Goal: Transaction & Acquisition: Purchase product/service

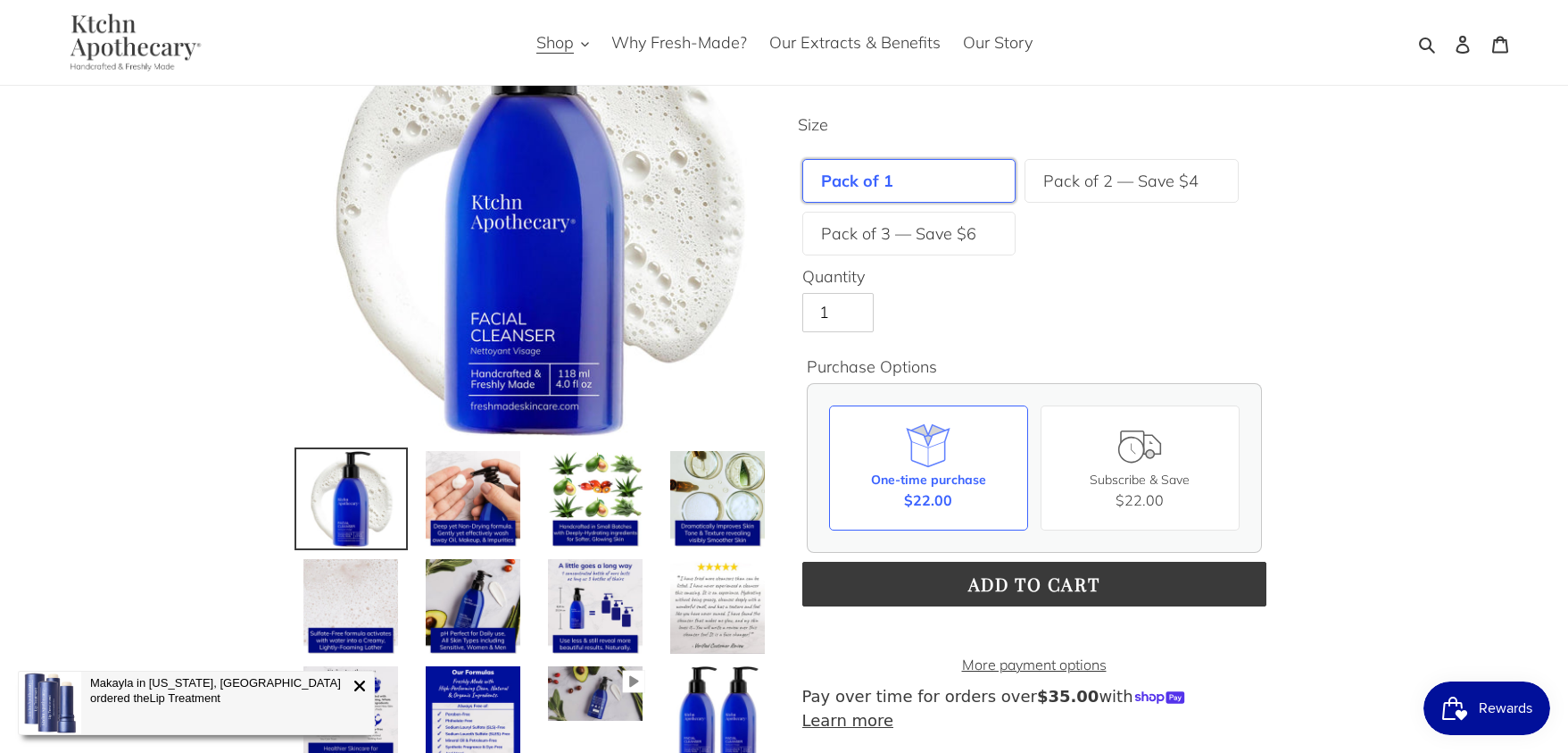
scroll to position [201, 0]
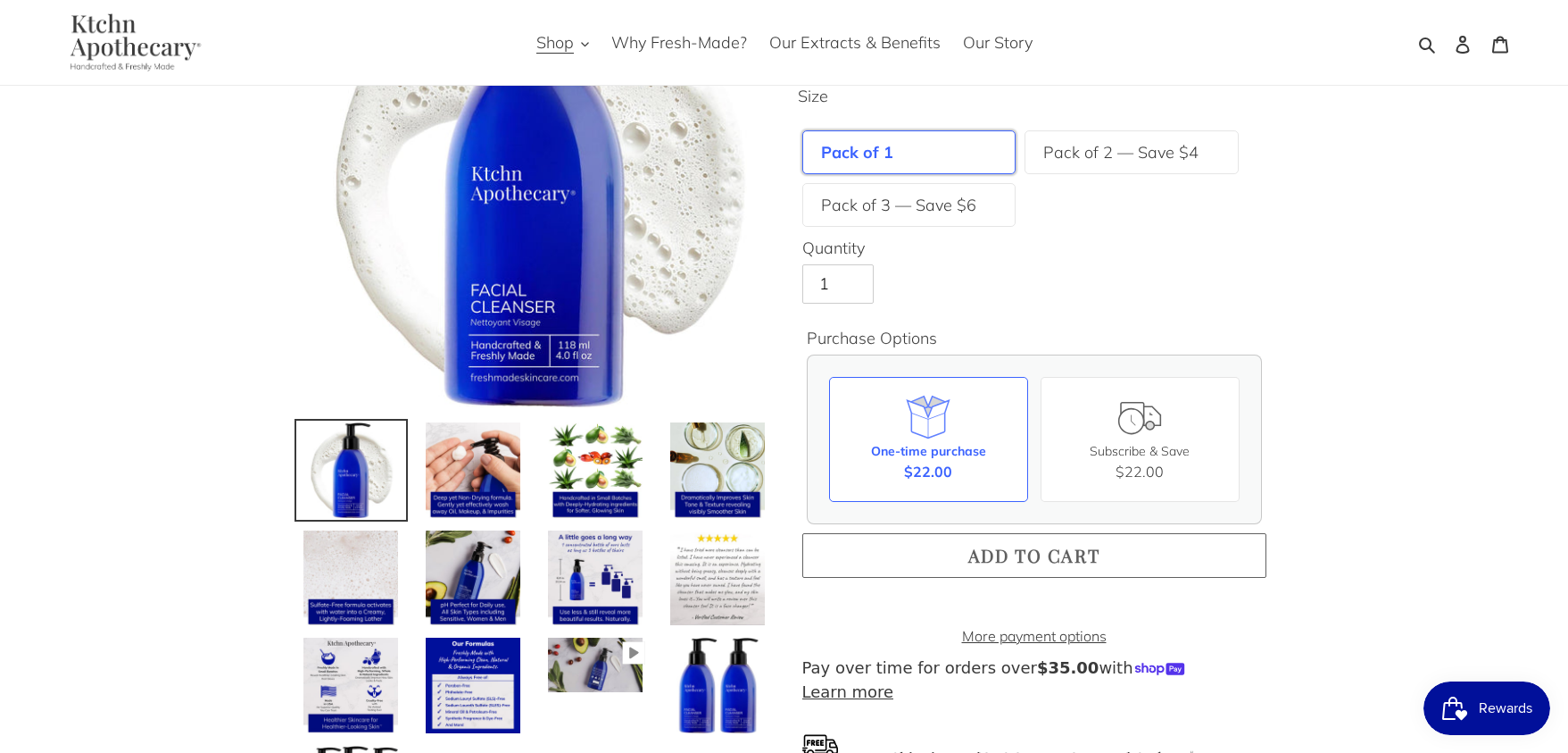
click at [1020, 556] on span "Add to cart" at bounding box center [1035, 555] width 133 height 25
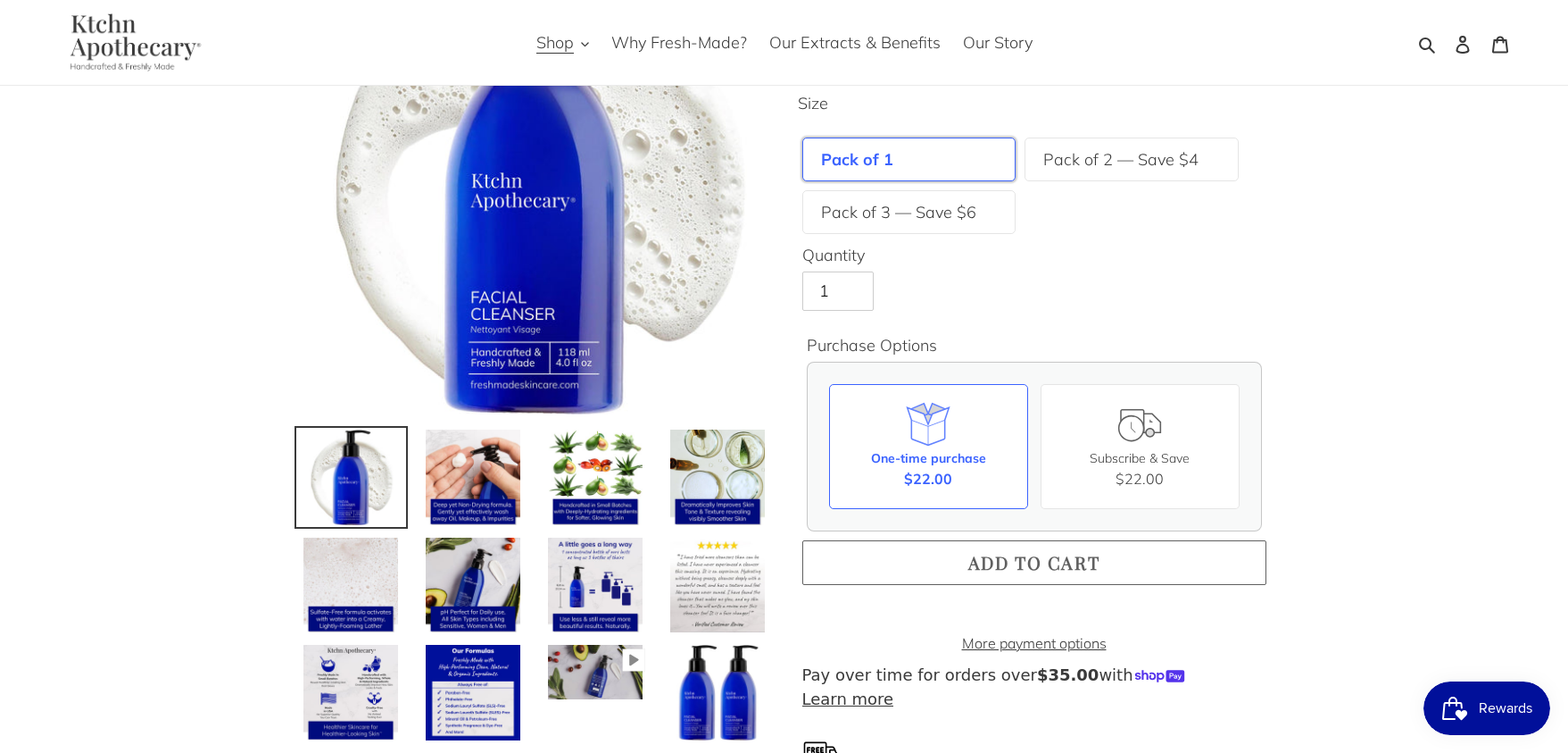
scroll to position [192, 0]
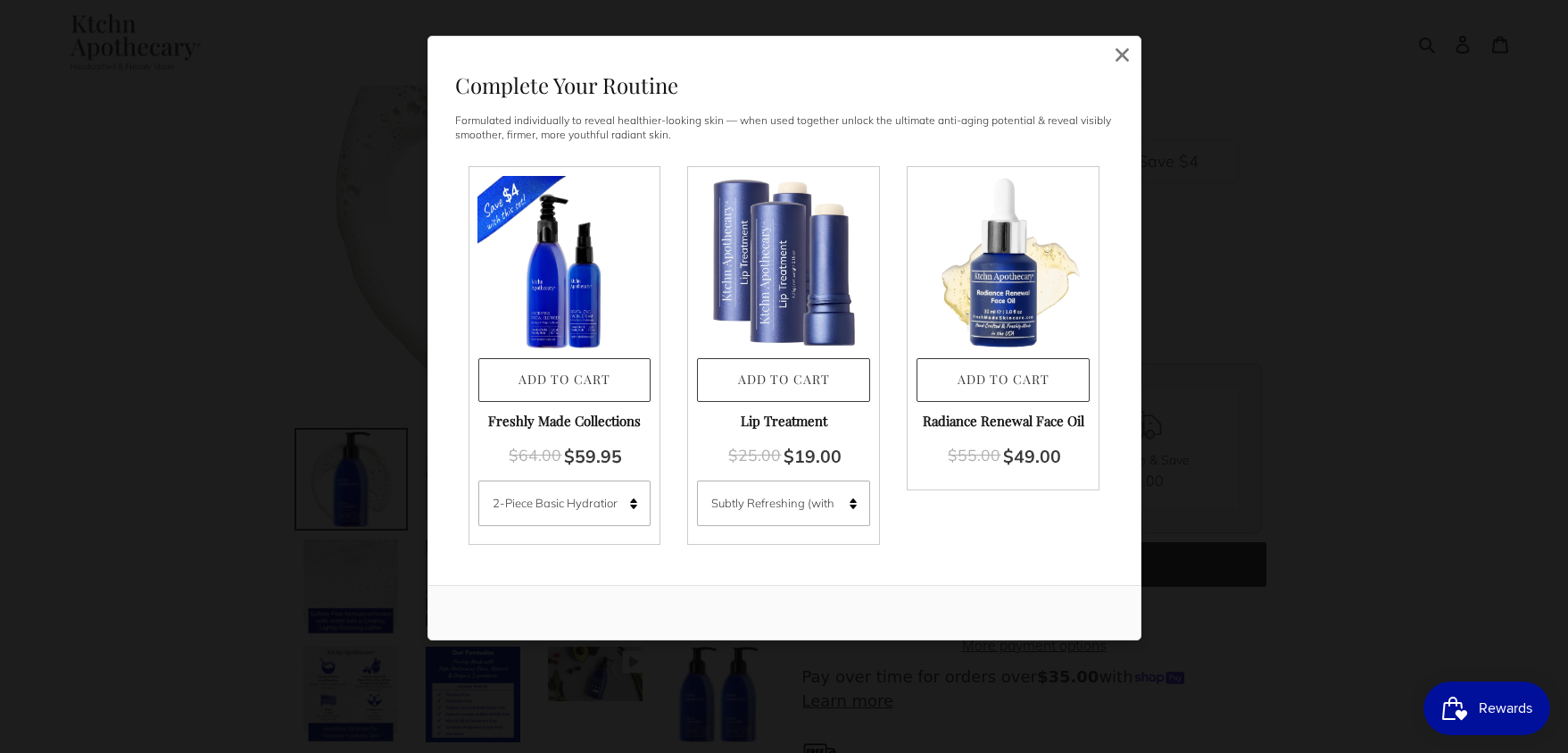
click at [576, 276] on img at bounding box center [564, 263] width 173 height 173
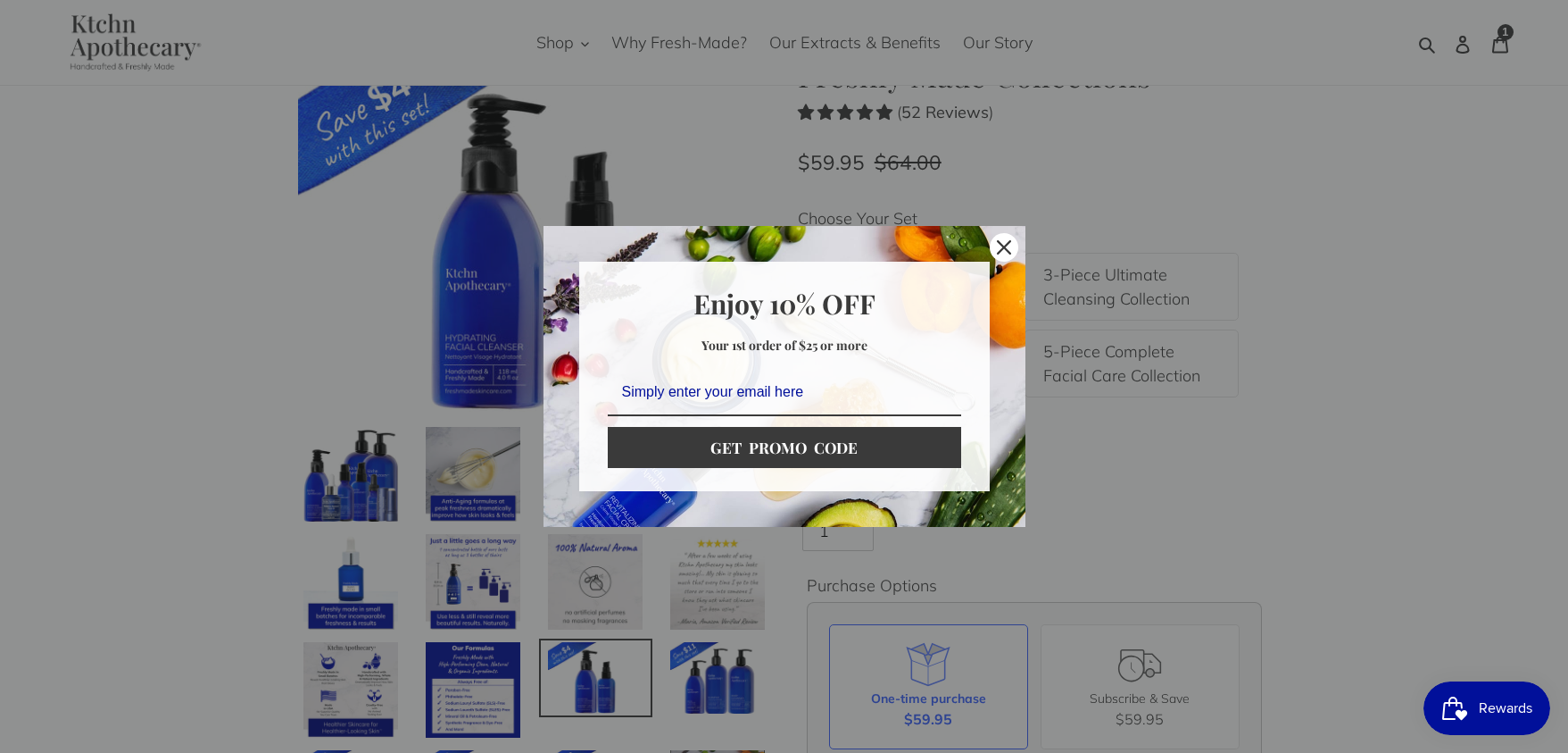
scroll to position [84, 0]
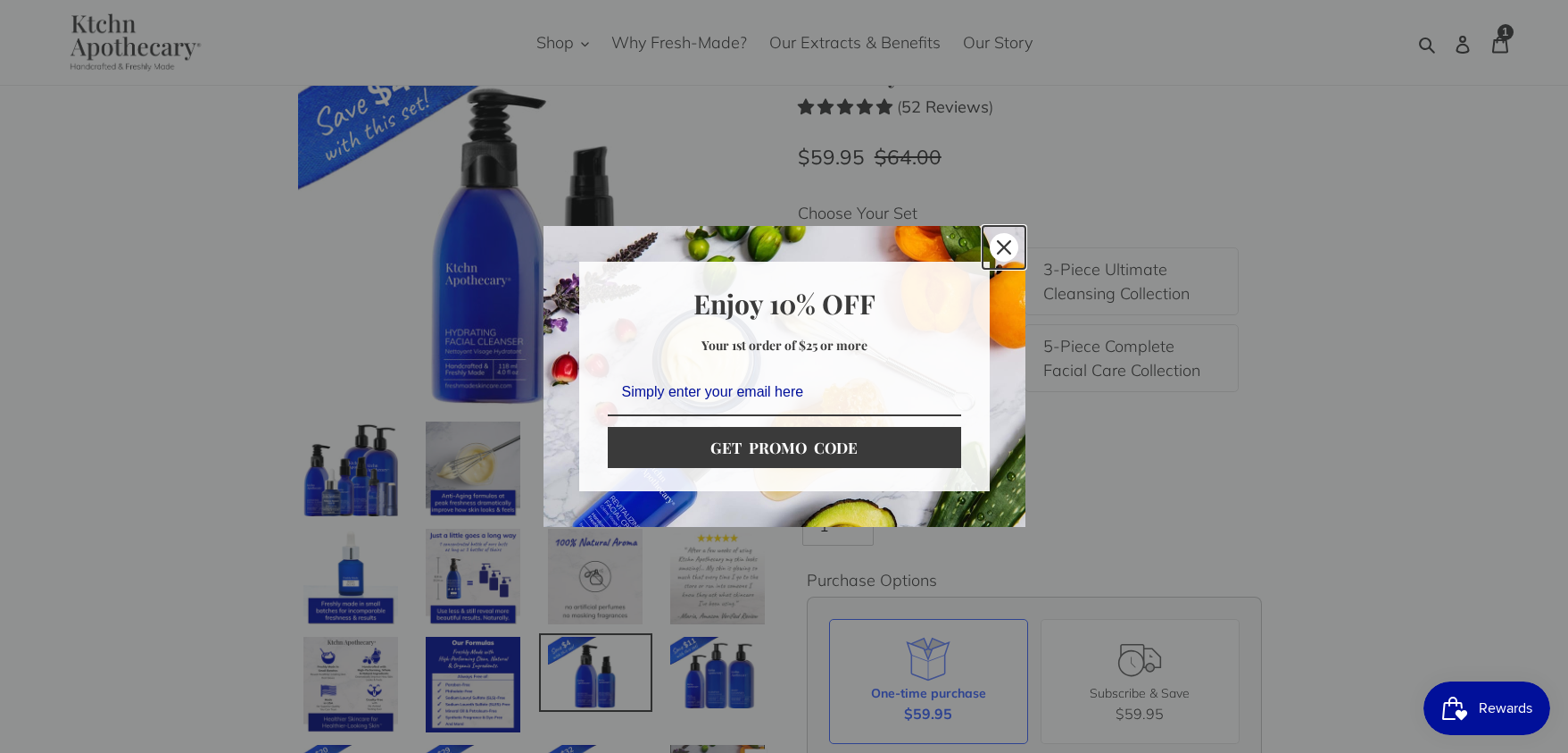
click at [1011, 241] on div "Close" at bounding box center [1003, 247] width 28 height 28
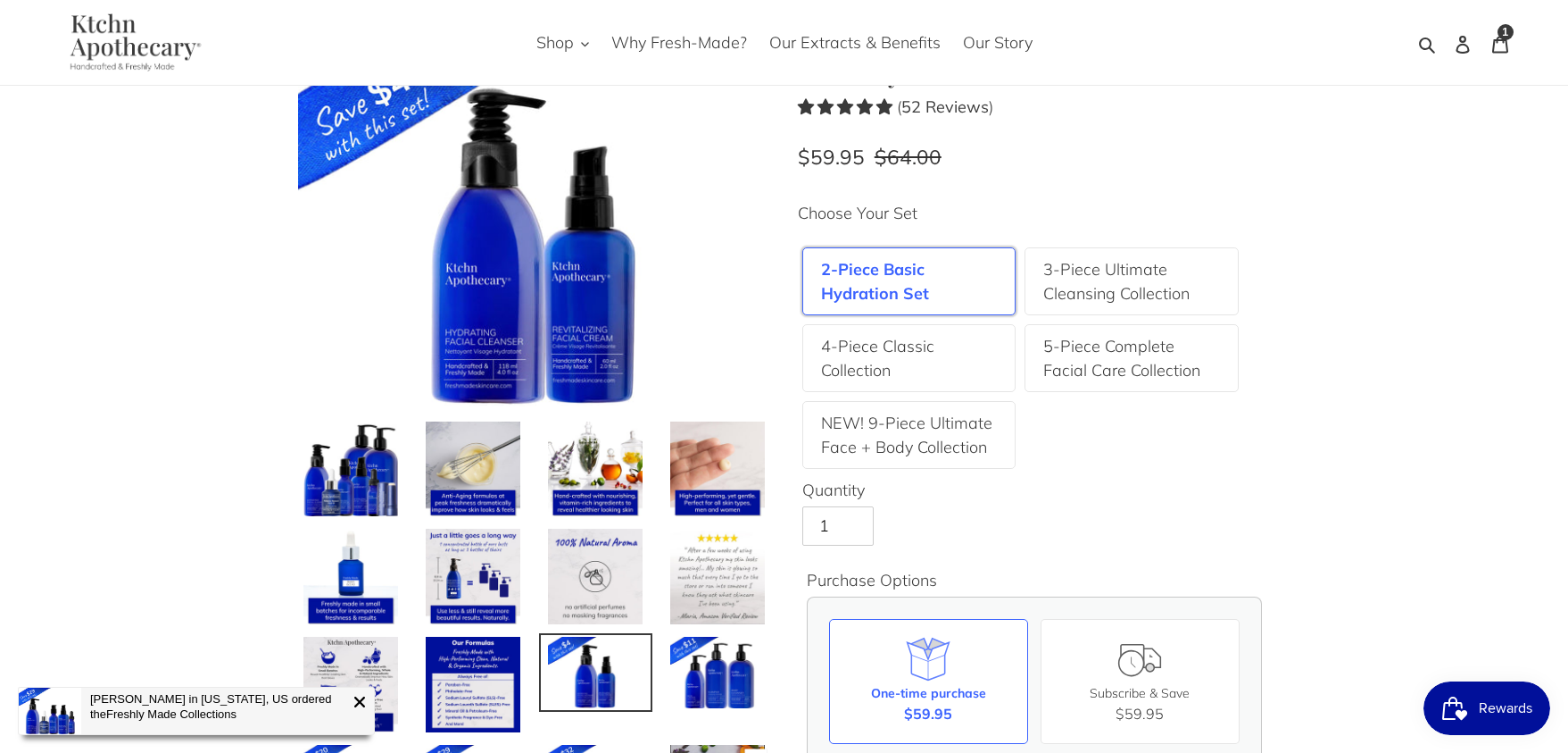
drag, startPoint x: 595, startPoint y: 322, endPoint x: 546, endPoint y: 352, distance: 57.5
click at [595, 322] on img at bounding box center [534, 228] width 473 height 355
click at [350, 571] on img at bounding box center [350, 576] width 99 height 99
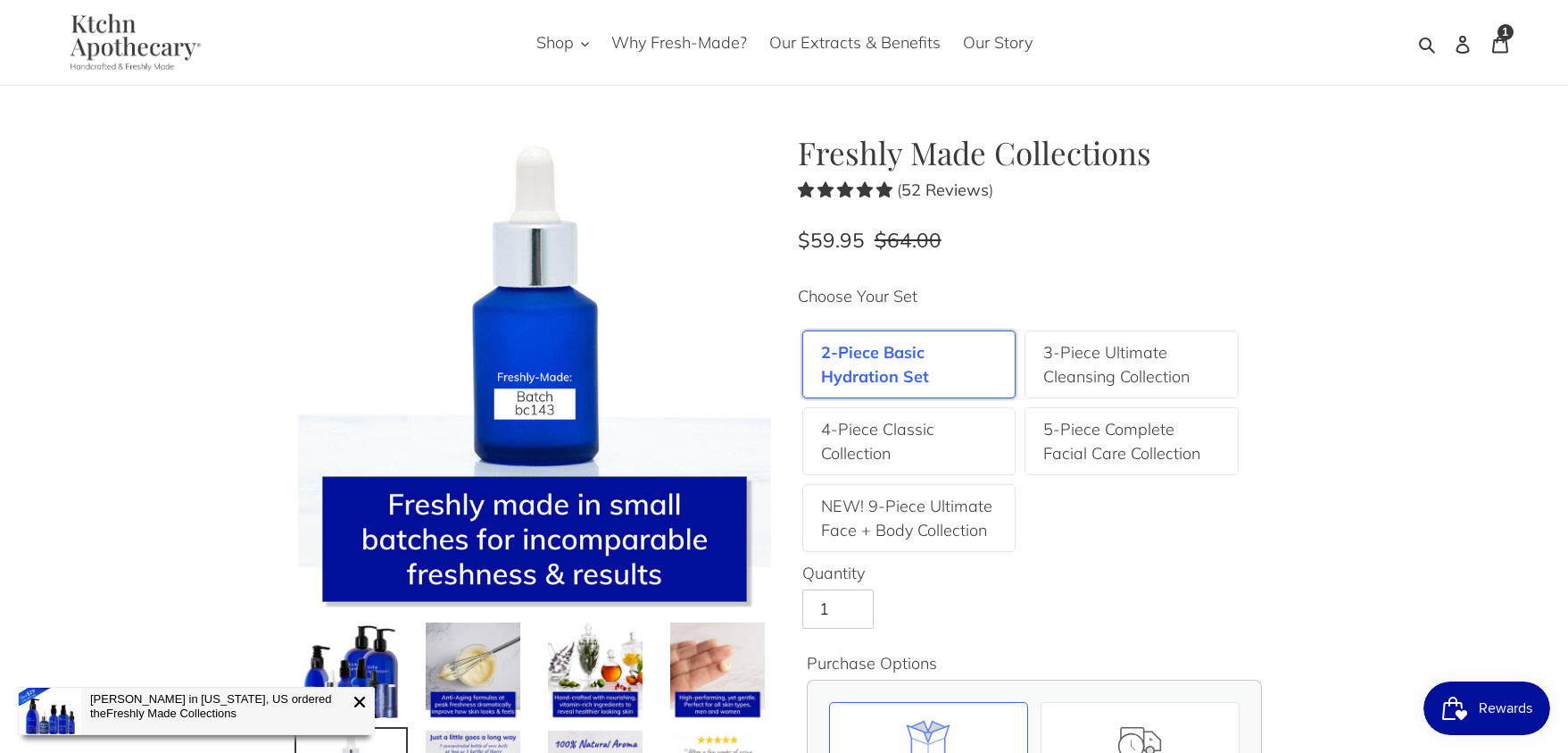
scroll to position [0, 0]
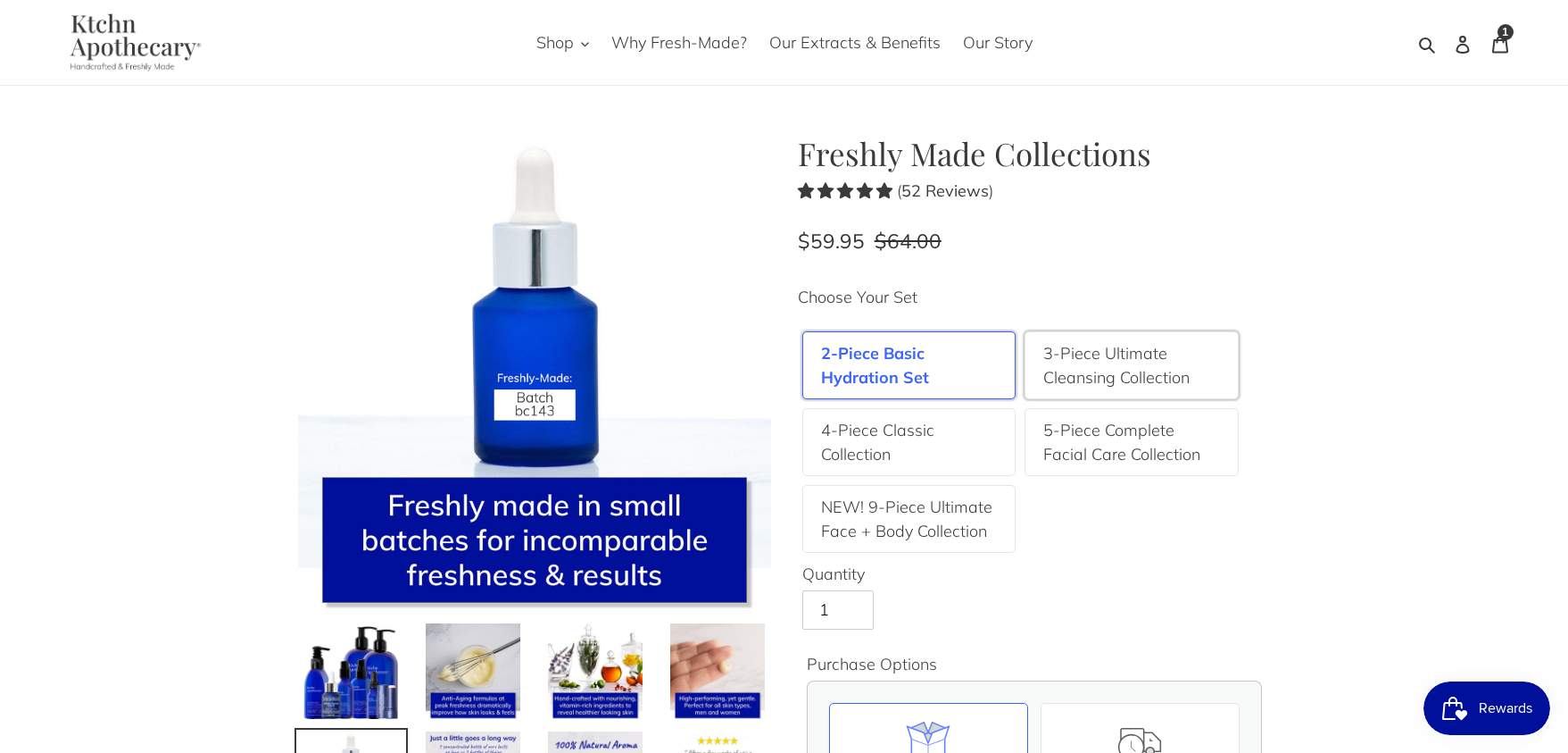
click at [1155, 363] on label "3-Piece Ultimate Cleansing Collection" at bounding box center [1131, 365] width 177 height 48
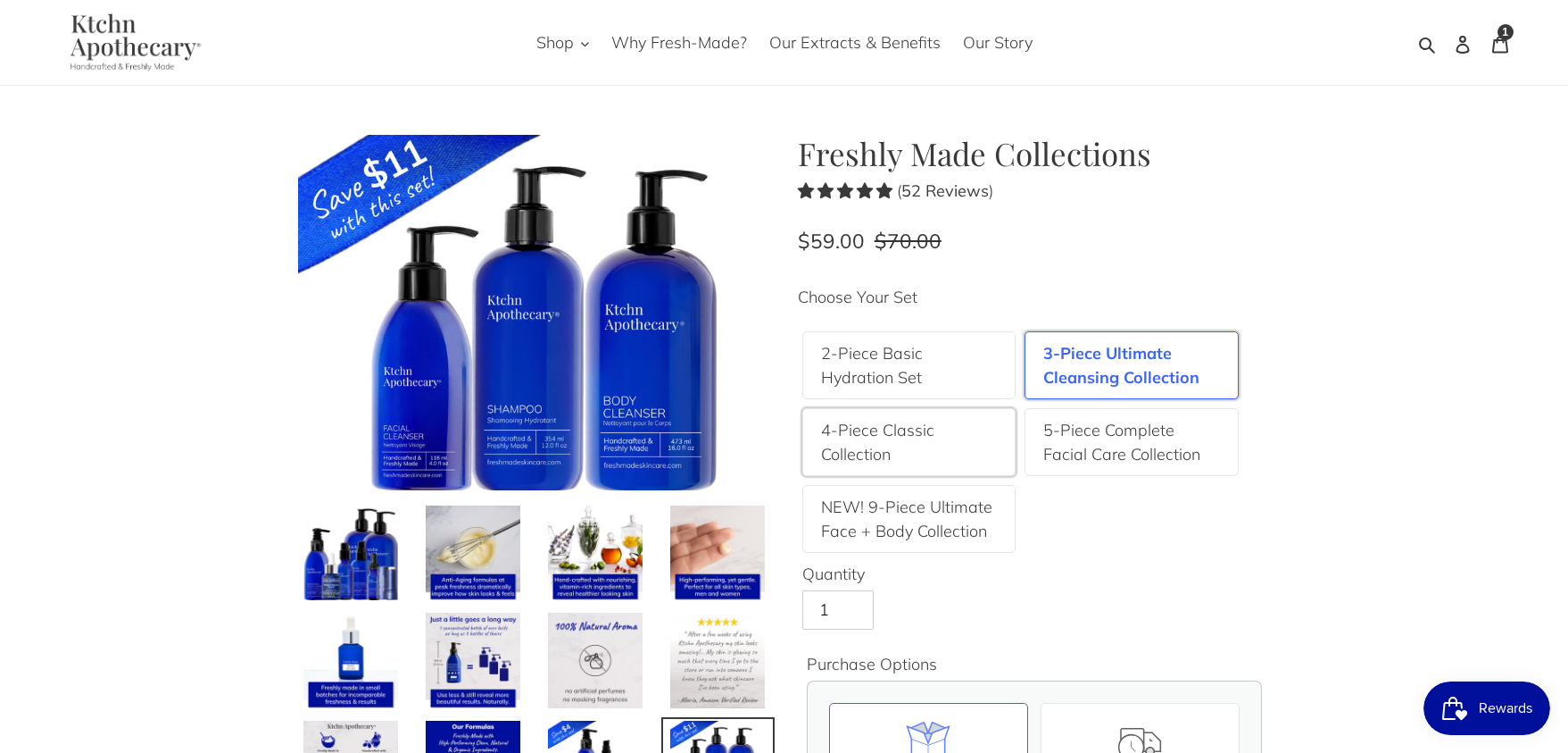
click at [918, 429] on label "4-Piece Classic Collection" at bounding box center [909, 441] width 177 height 48
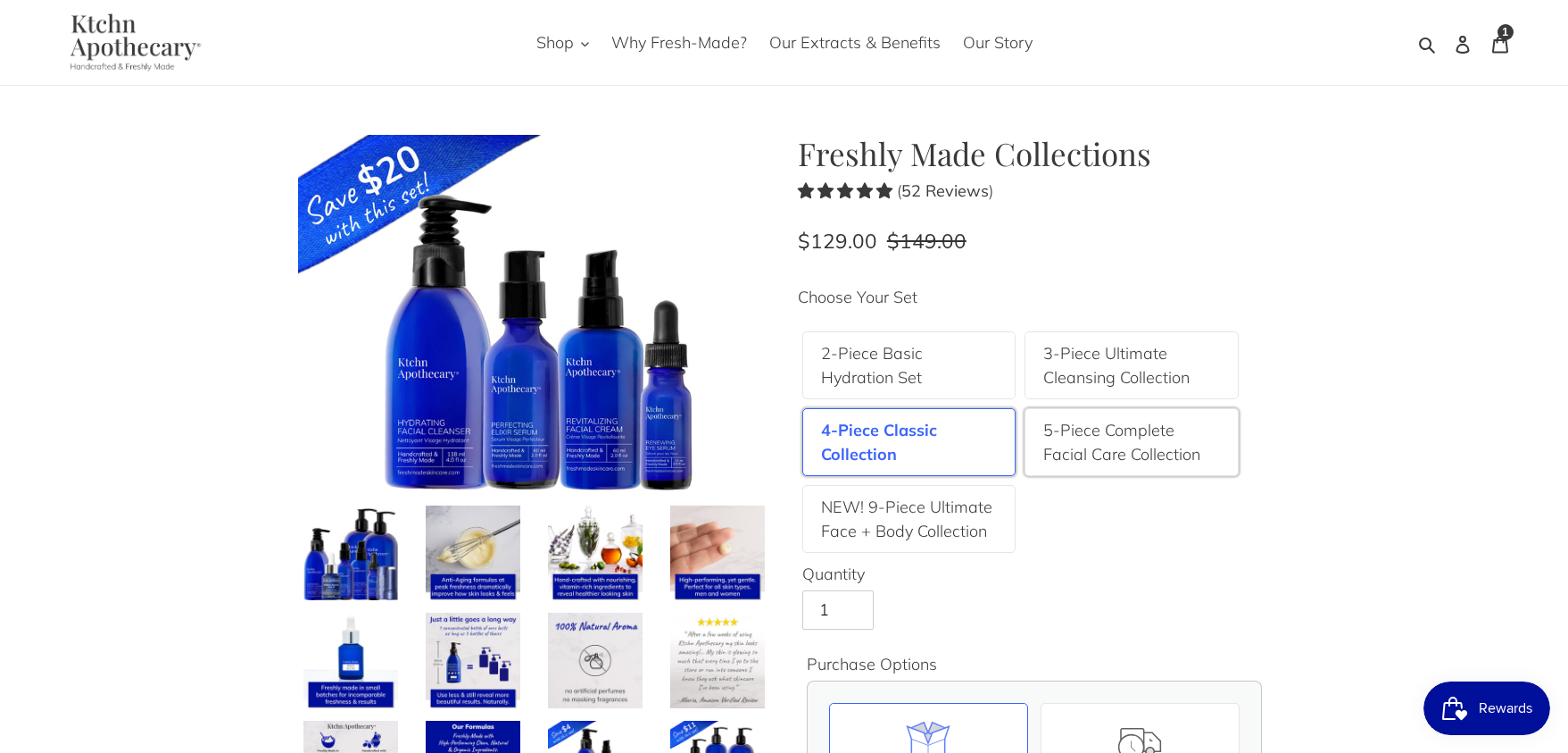
click at [1144, 452] on label "5-Piece Complete Facial Care Collection" at bounding box center [1131, 441] width 177 height 48
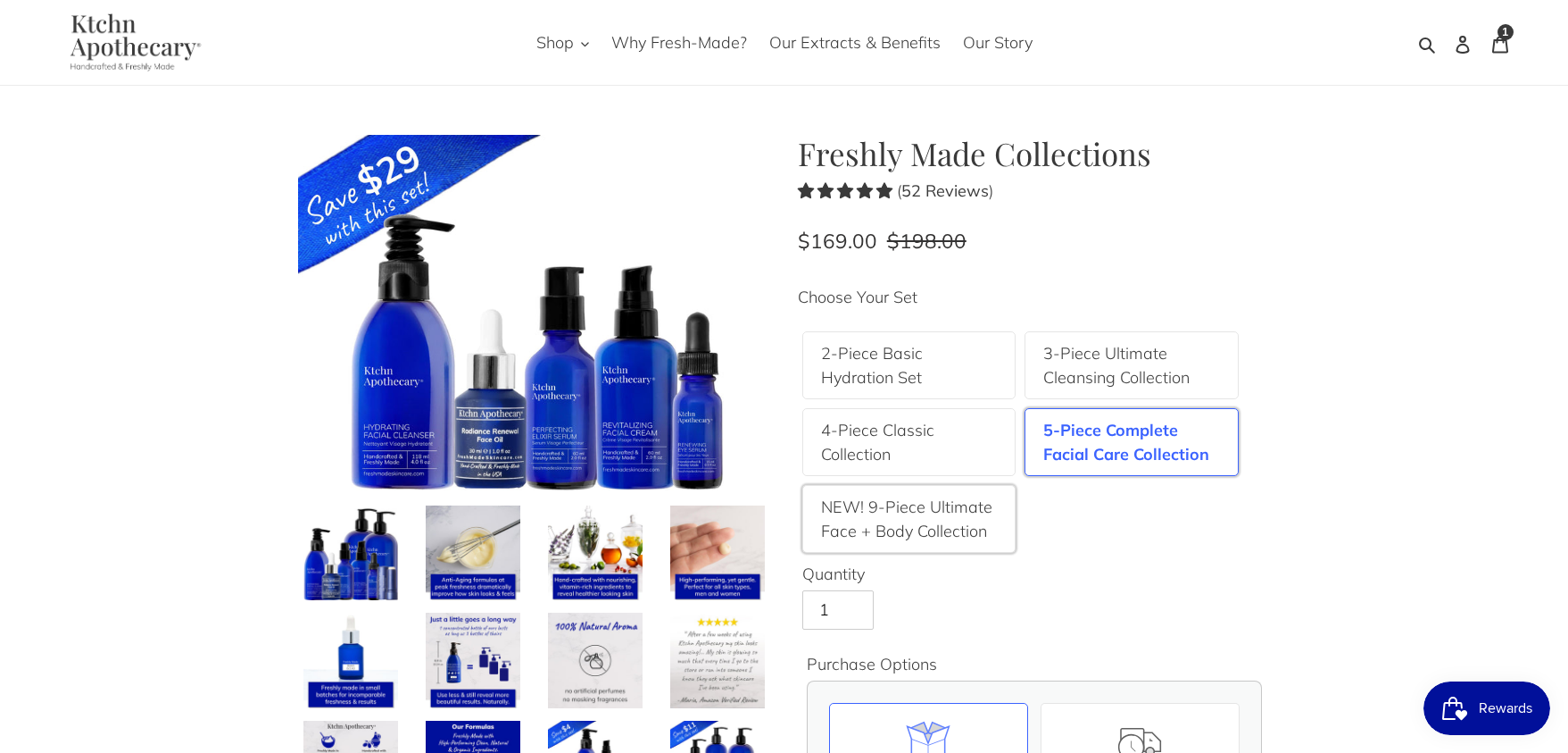
click at [883, 521] on label "NEW! 9-Piece Ultimate Face + Body Collection" at bounding box center [909, 519] width 177 height 48
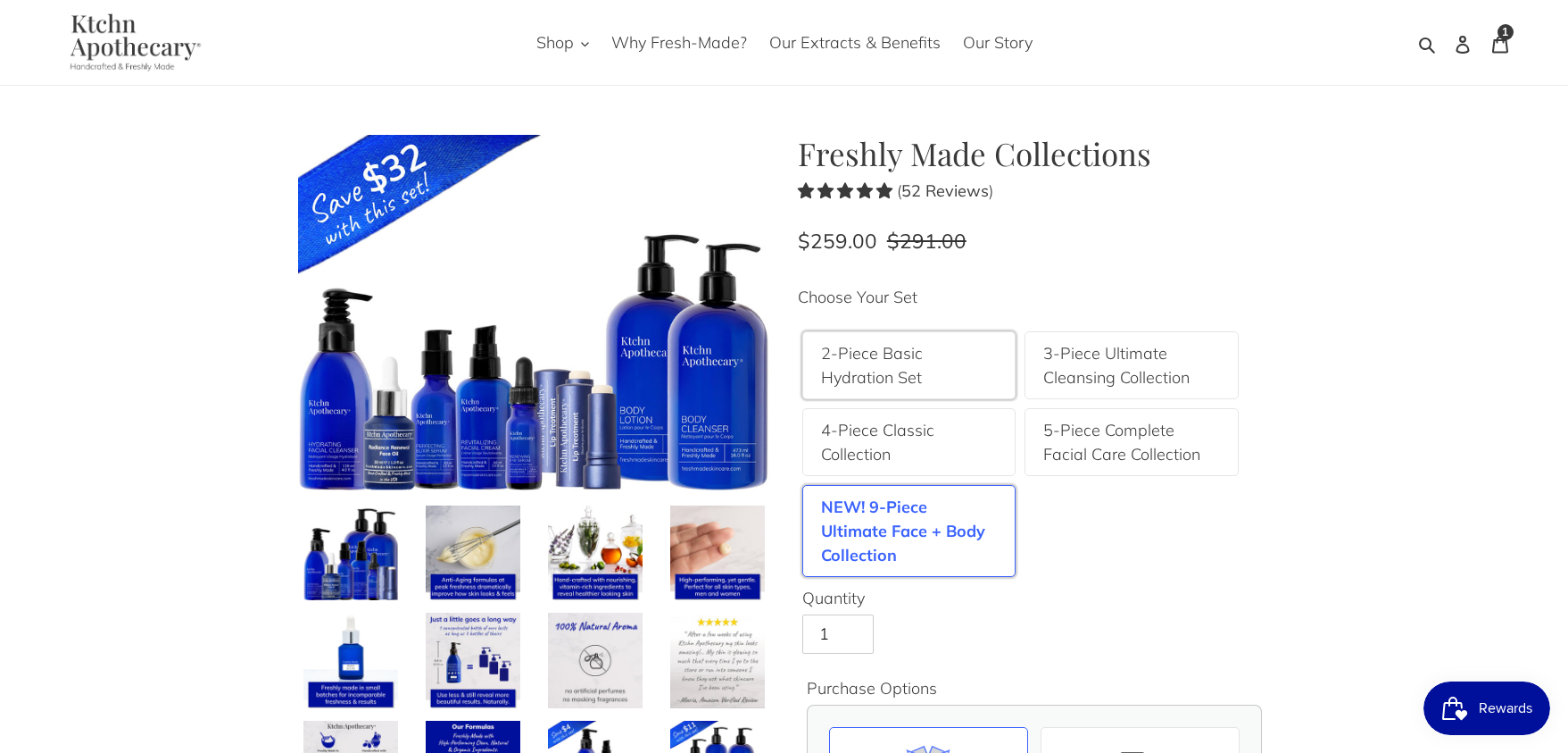
click at [843, 367] on label "2-Piece Basic Hydration Set" at bounding box center [909, 365] width 177 height 48
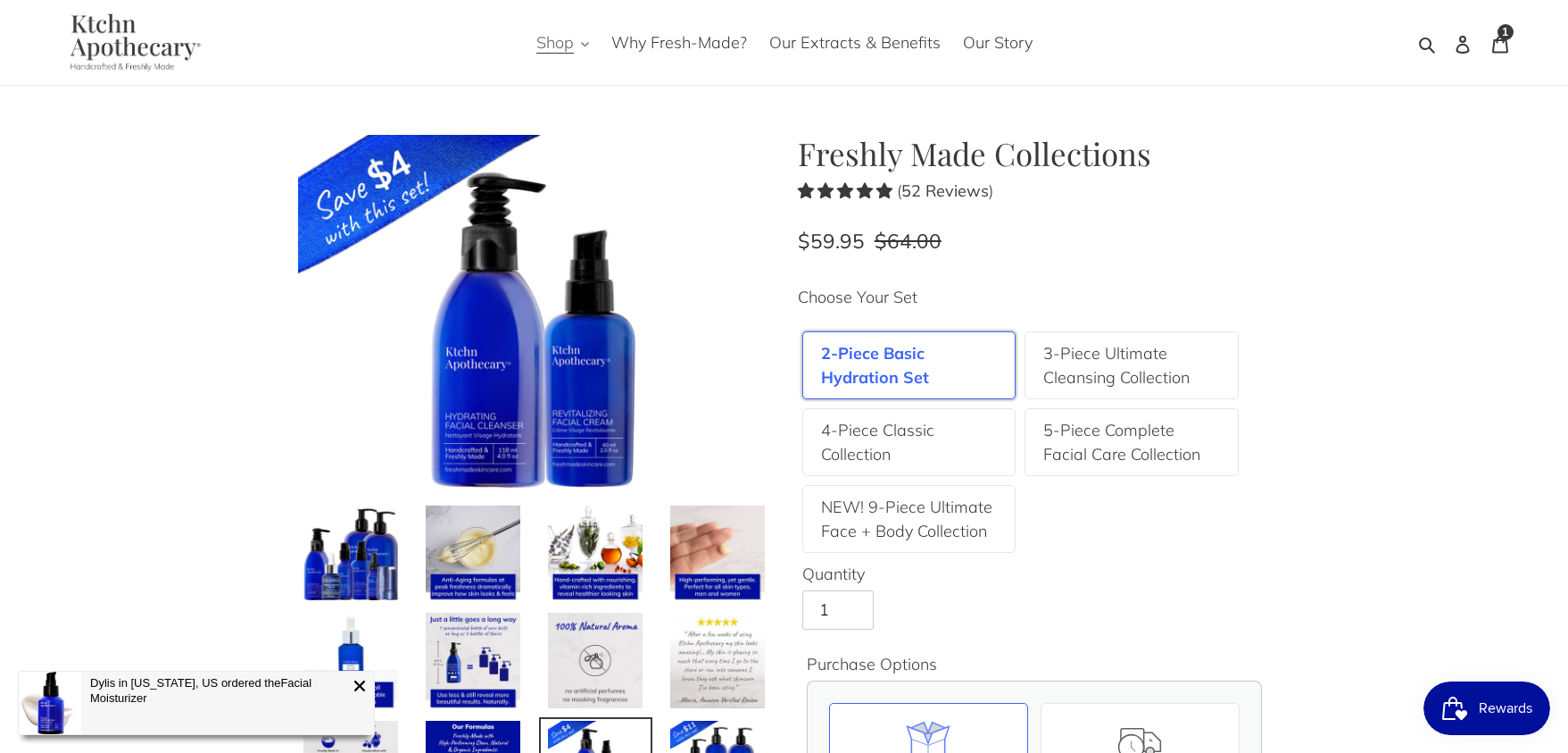
click at [561, 42] on span "Shop" at bounding box center [555, 43] width 37 height 22
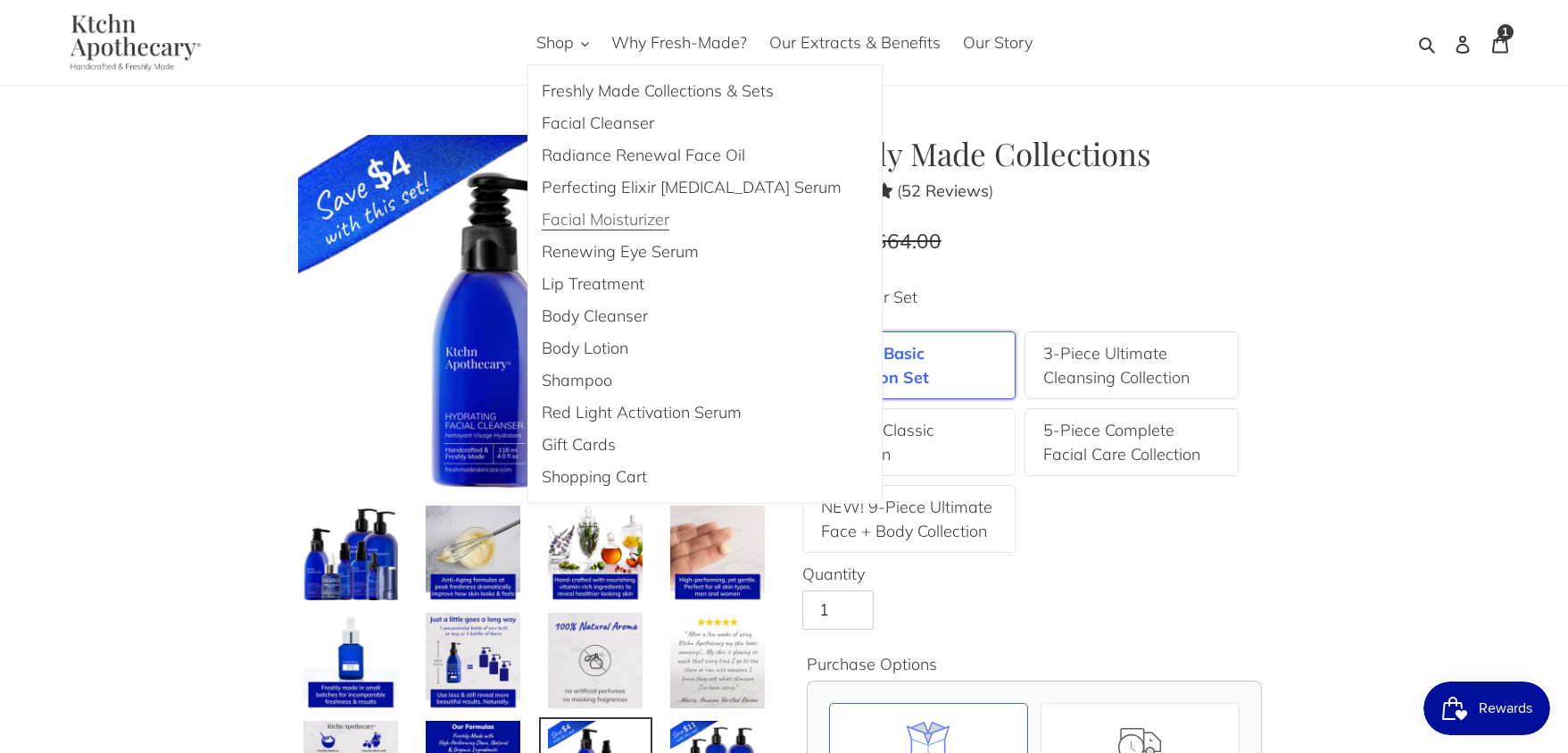
click at [593, 219] on span "Facial Moisturizer" at bounding box center [606, 220] width 128 height 22
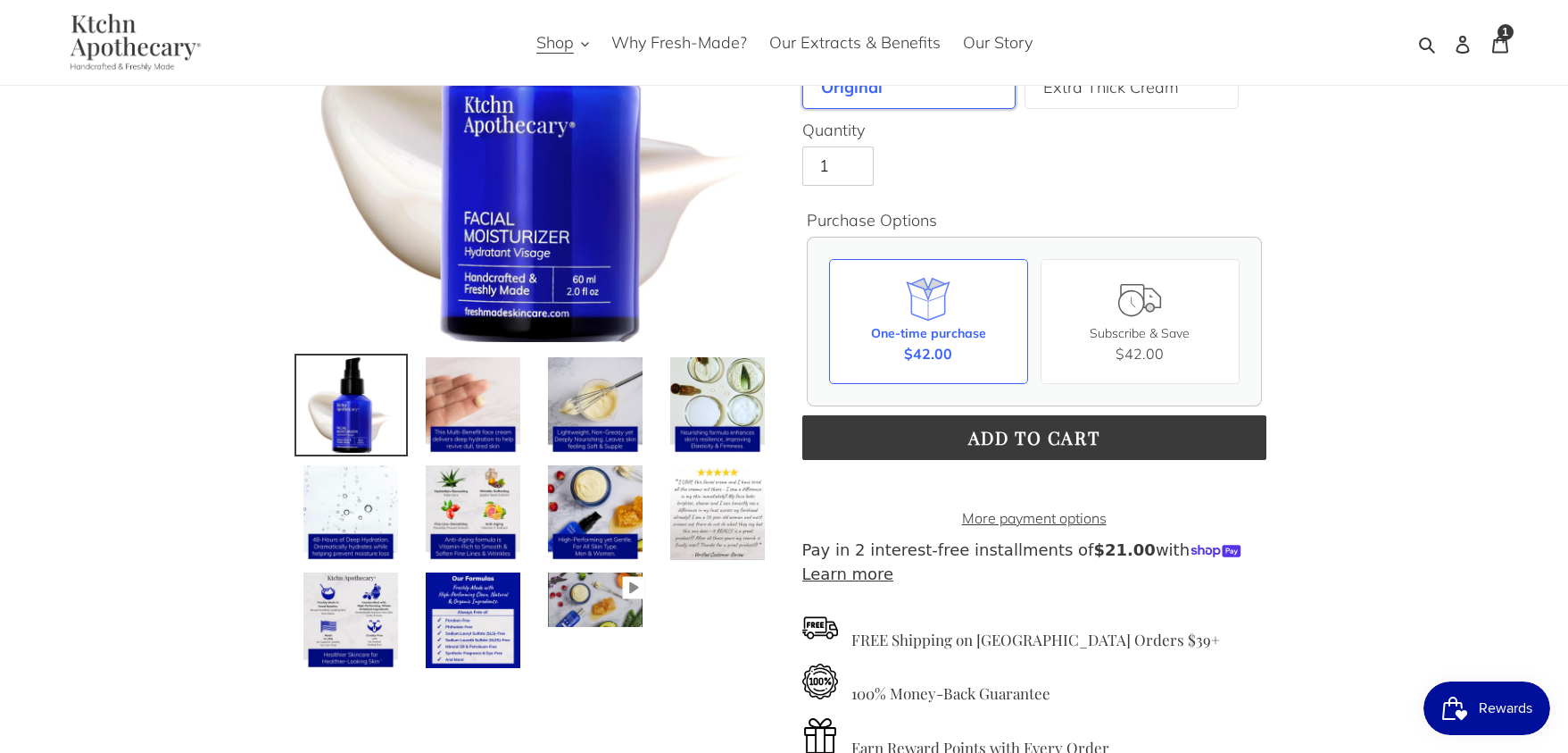
scroll to position [270, 0]
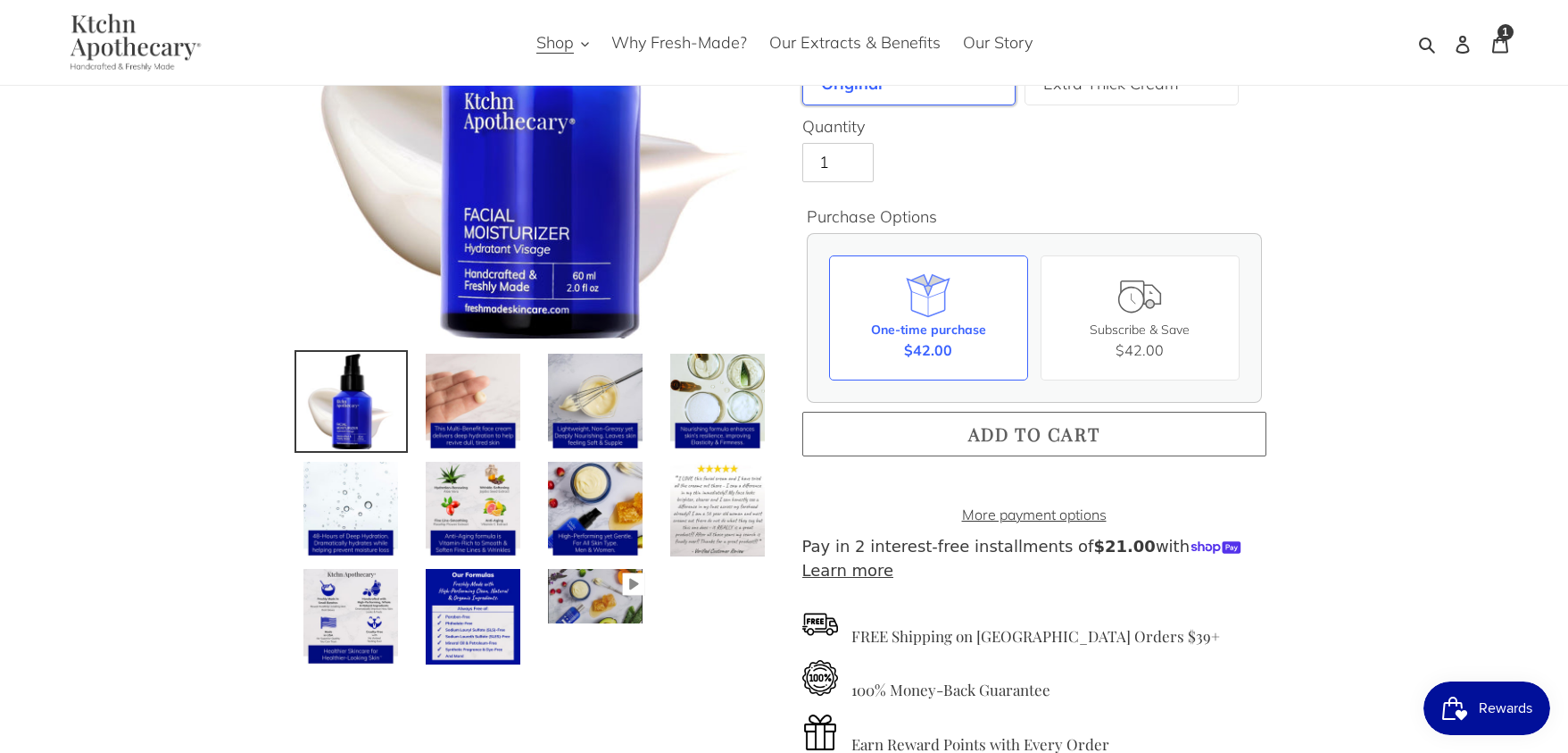
click at [985, 432] on span "Add to cart" at bounding box center [1035, 433] width 133 height 25
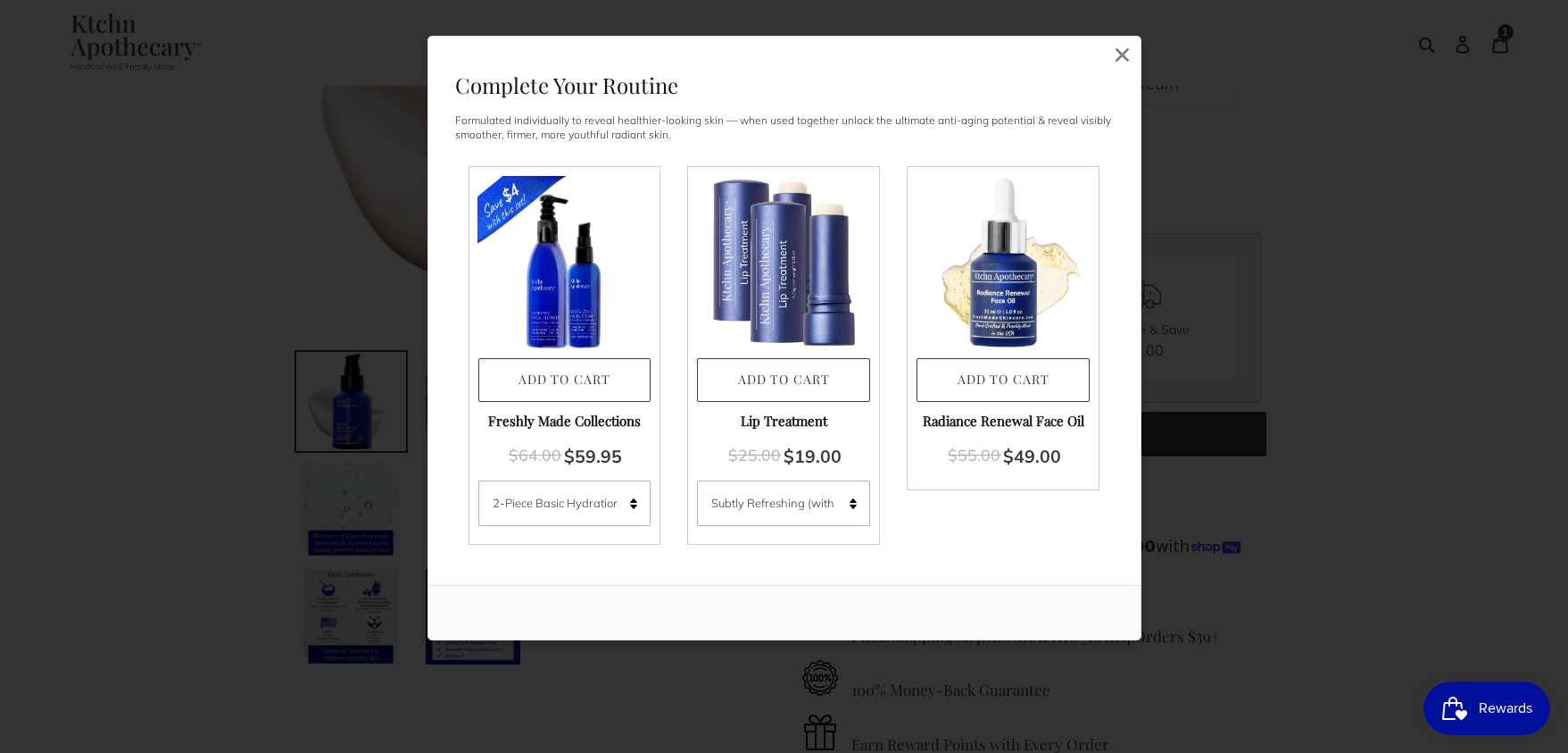
click at [544, 279] on img at bounding box center [564, 263] width 173 height 173
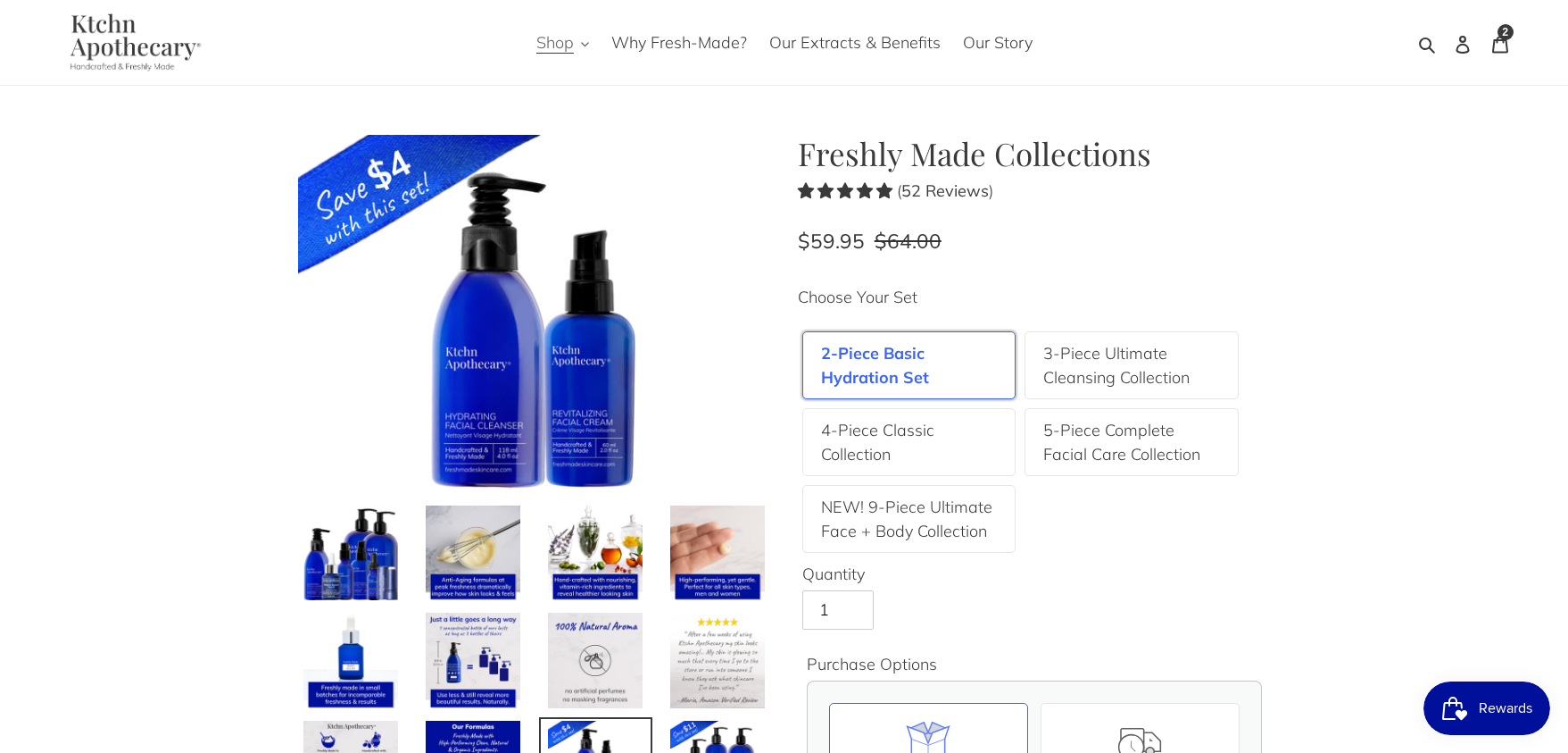
click at [566, 45] on span "Shop" at bounding box center [555, 43] width 37 height 22
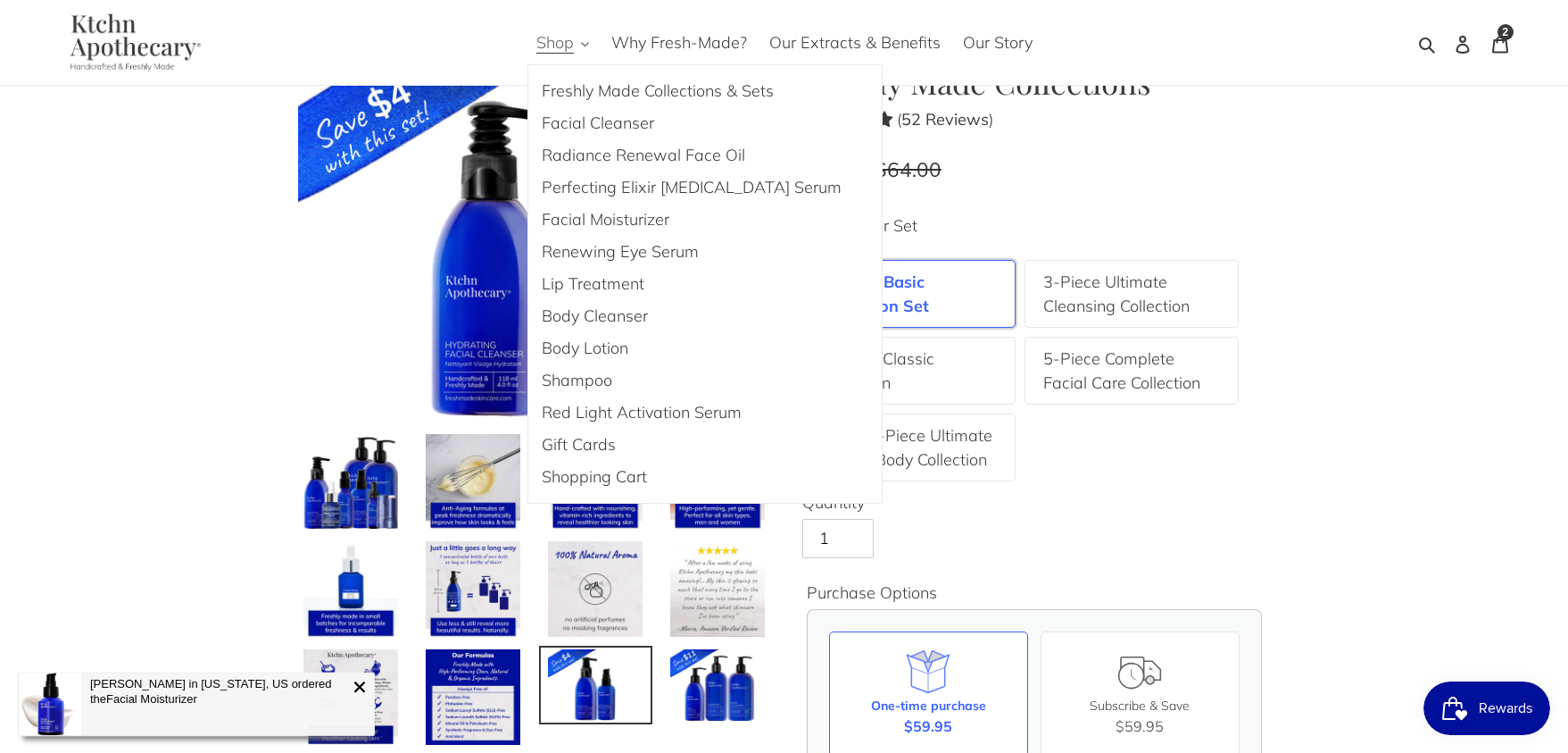
scroll to position [67, 0]
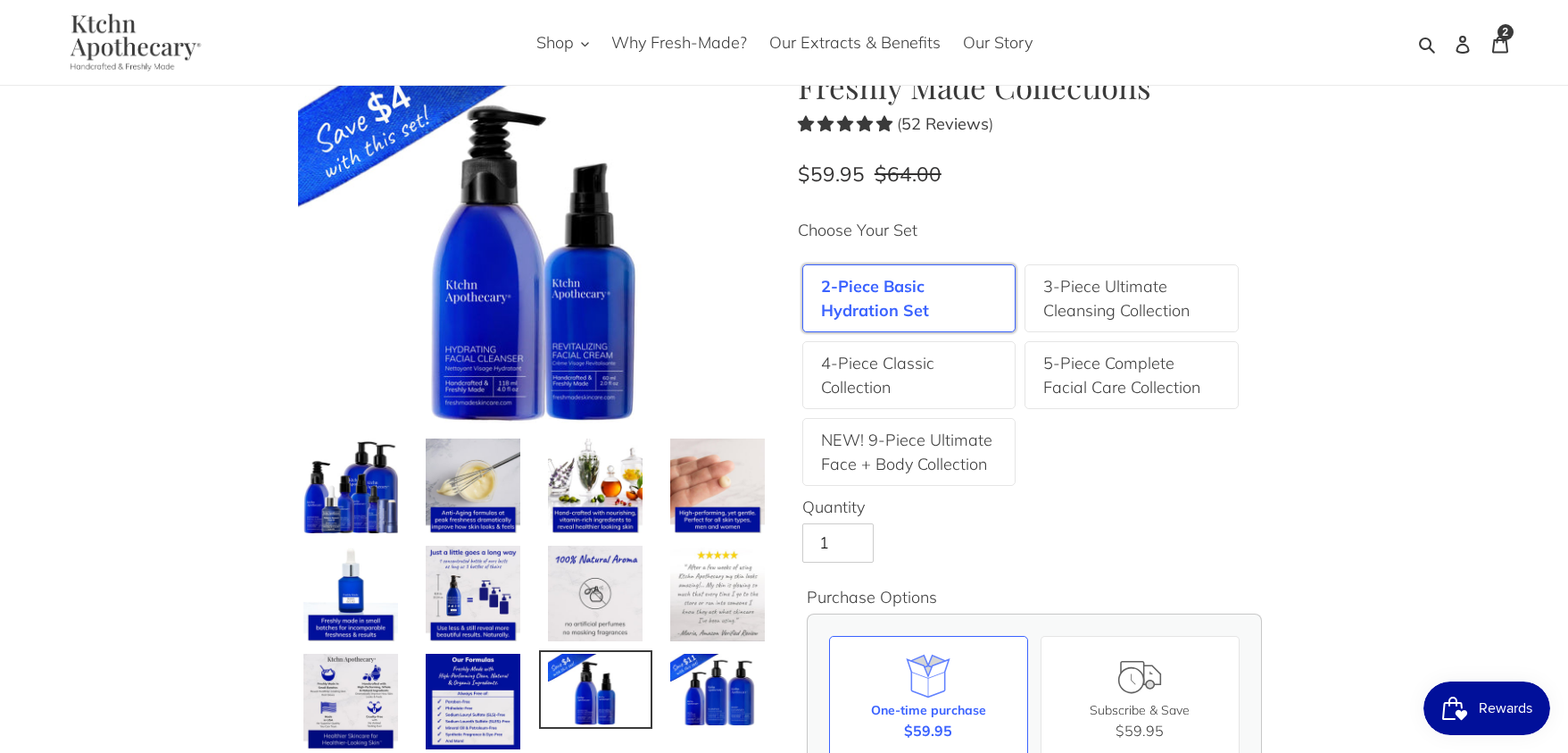
click at [354, 479] on img at bounding box center [350, 486] width 99 height 99
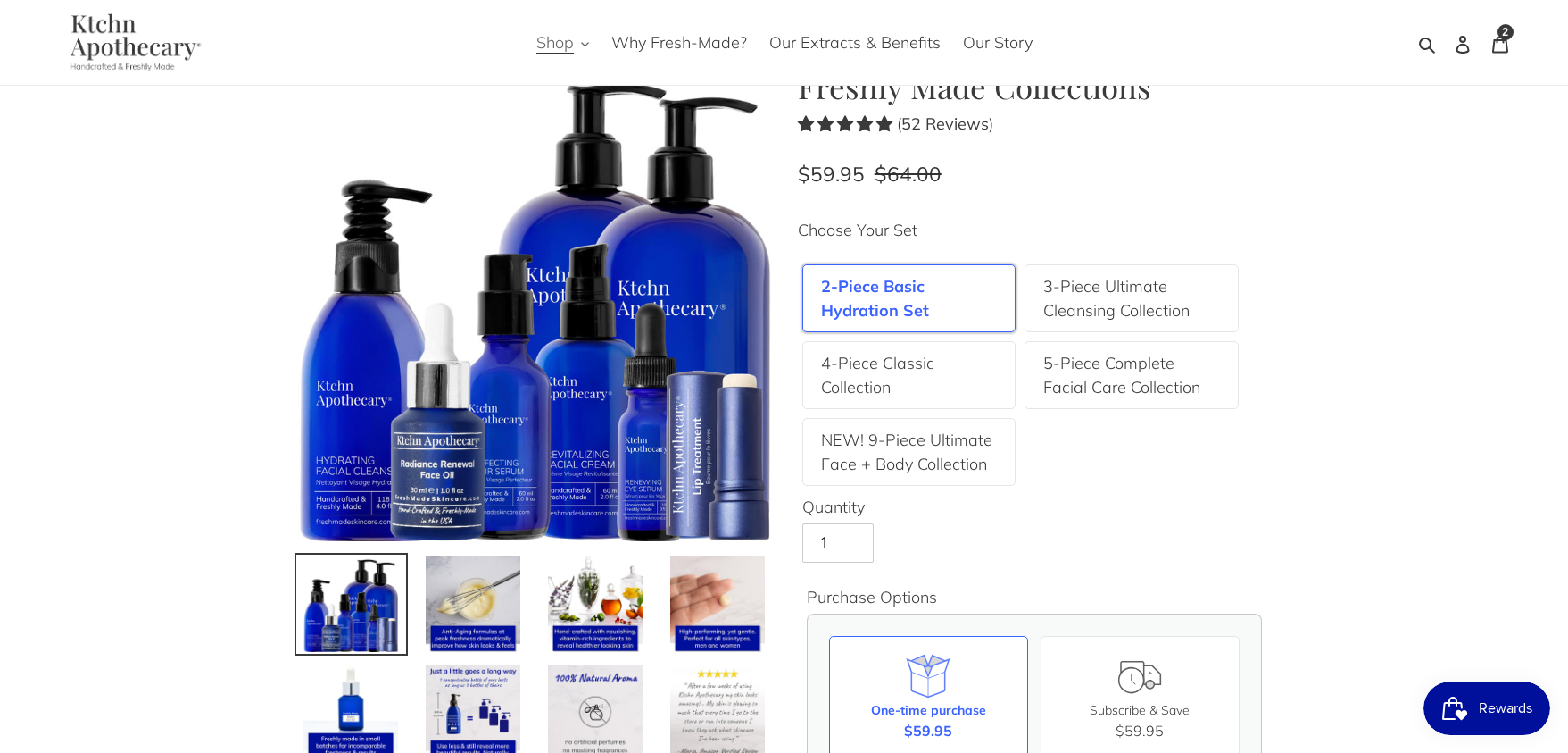
click at [556, 43] on span "Shop" at bounding box center [555, 43] width 37 height 22
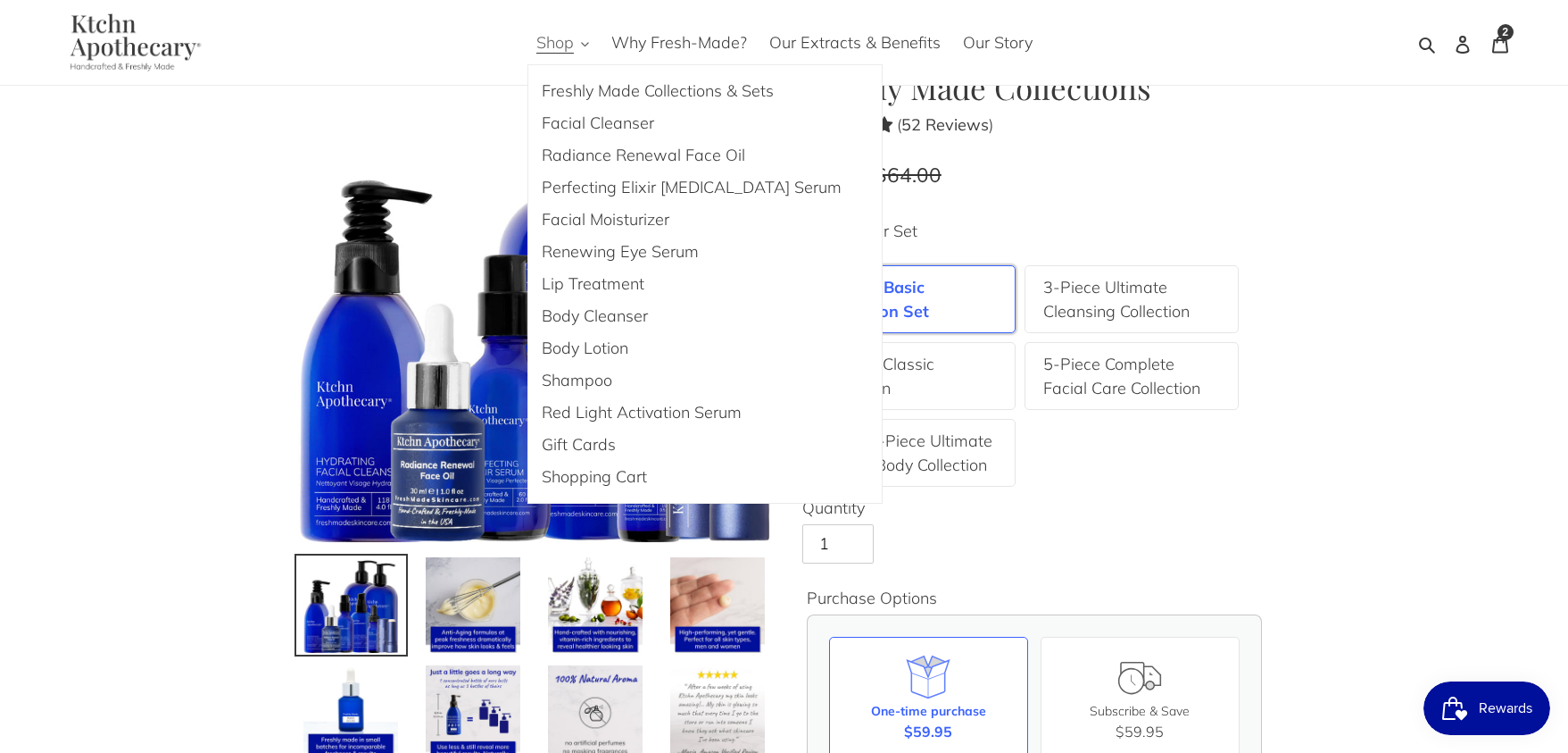
scroll to position [73, 0]
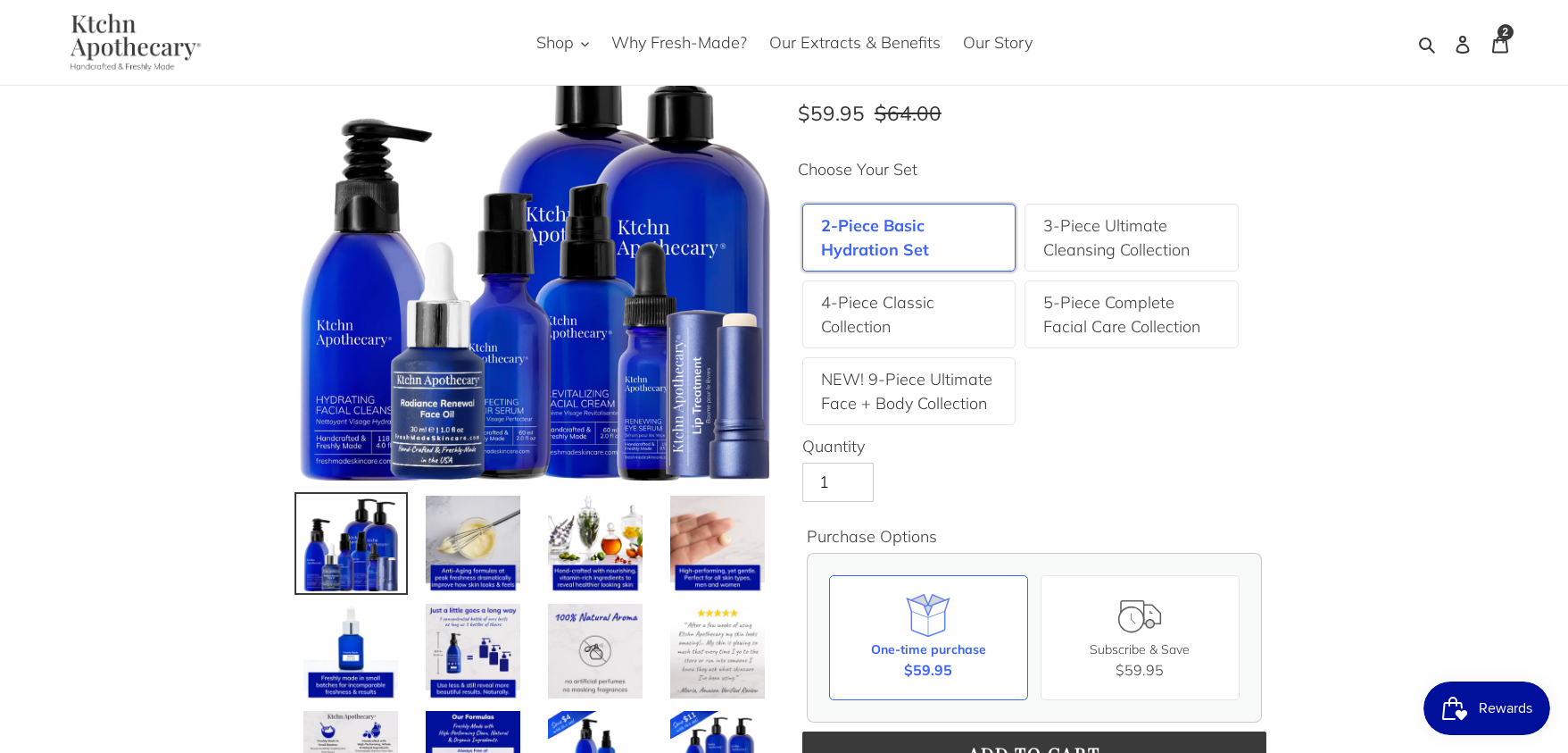
scroll to position [135, 0]
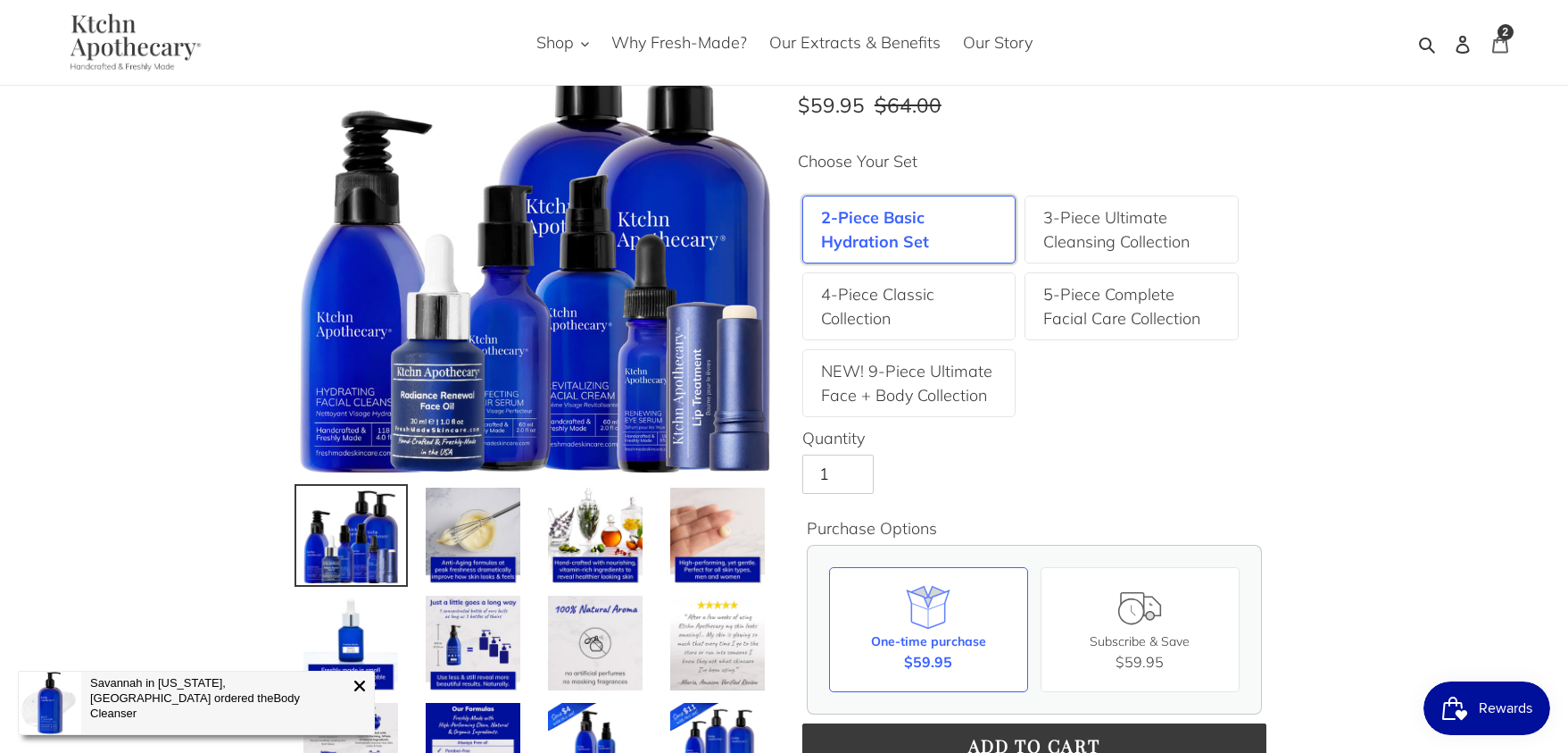
click at [1508, 45] on icon at bounding box center [1501, 45] width 18 height 18
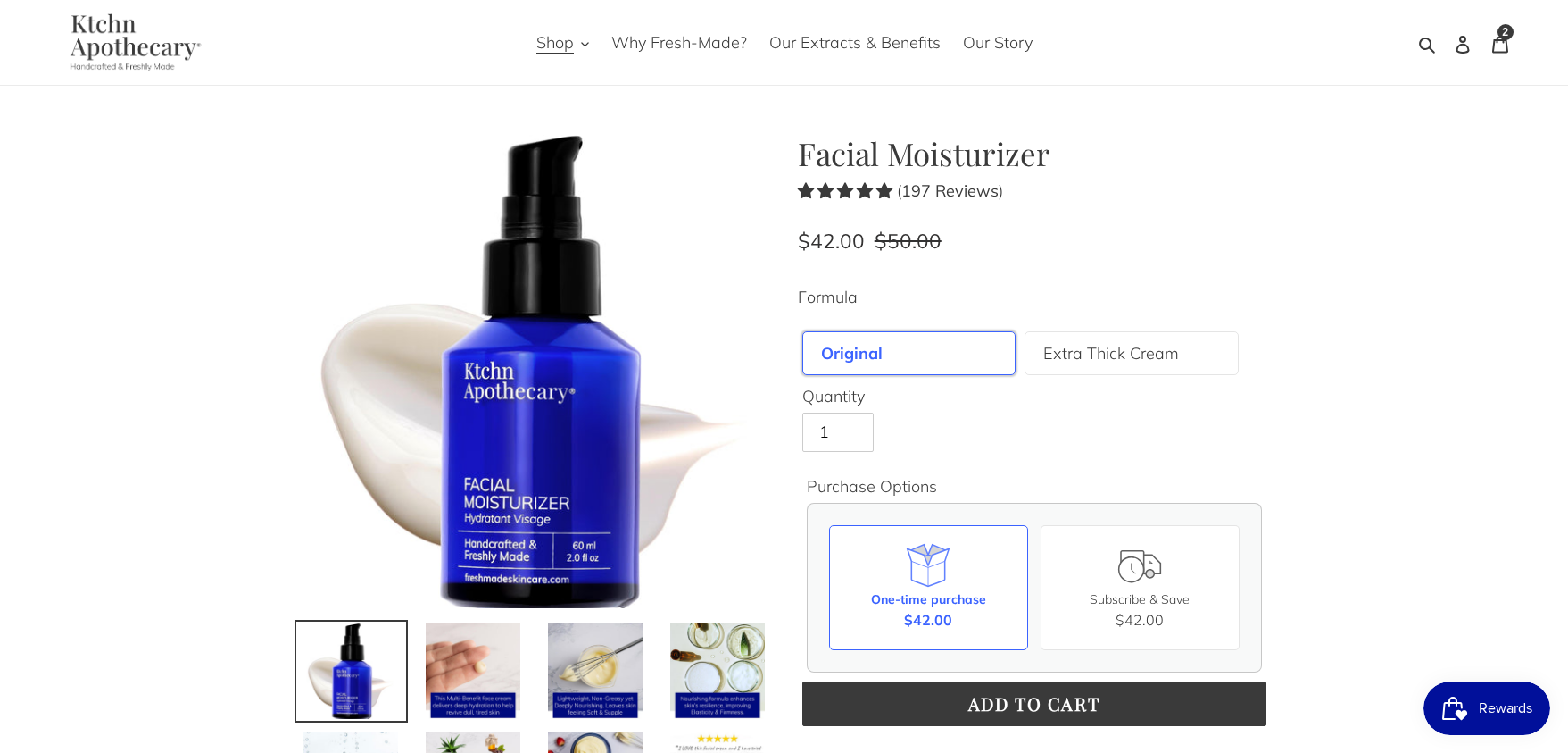
scroll to position [2, 0]
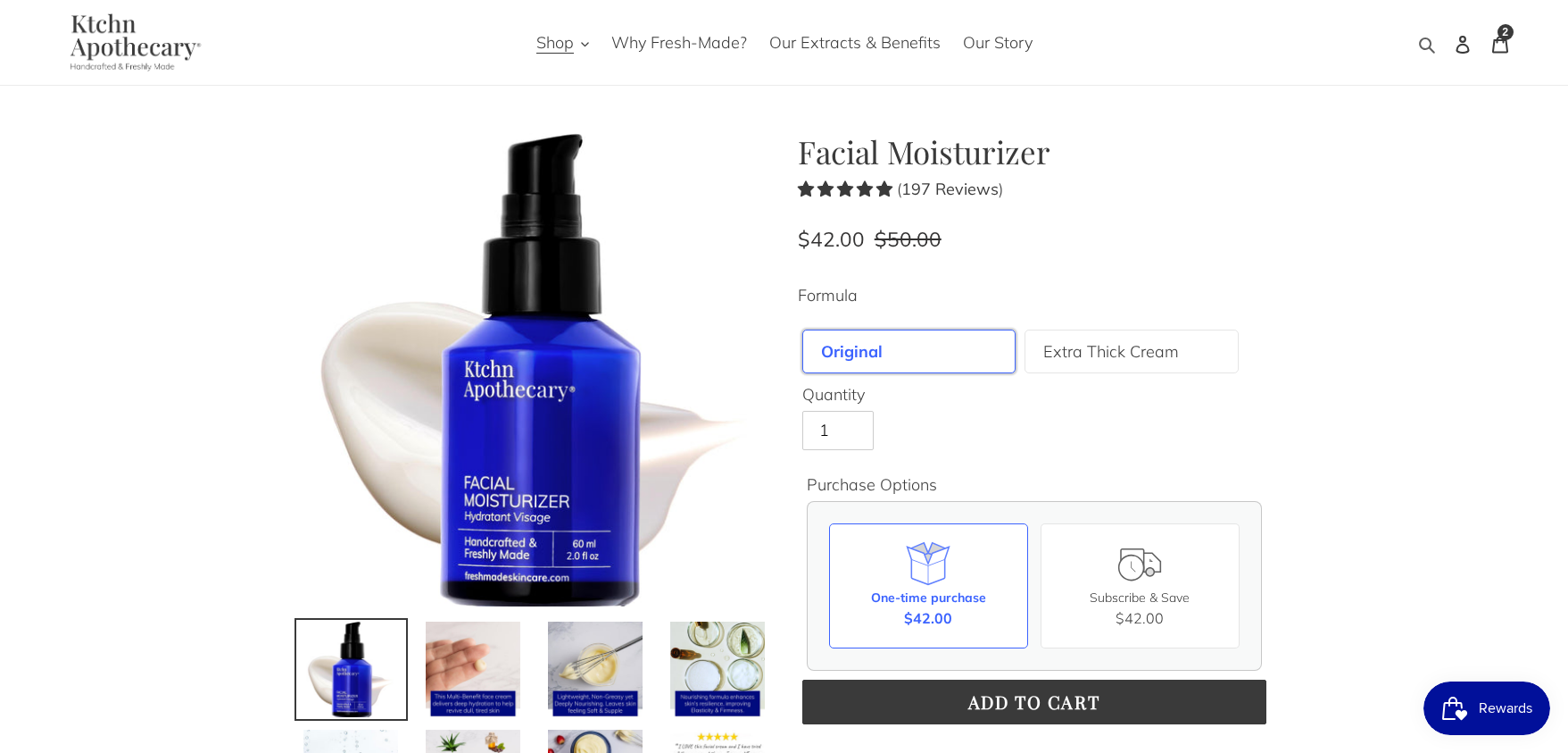
click at [1427, 41] on icon "button" at bounding box center [1427, 45] width 18 height 18
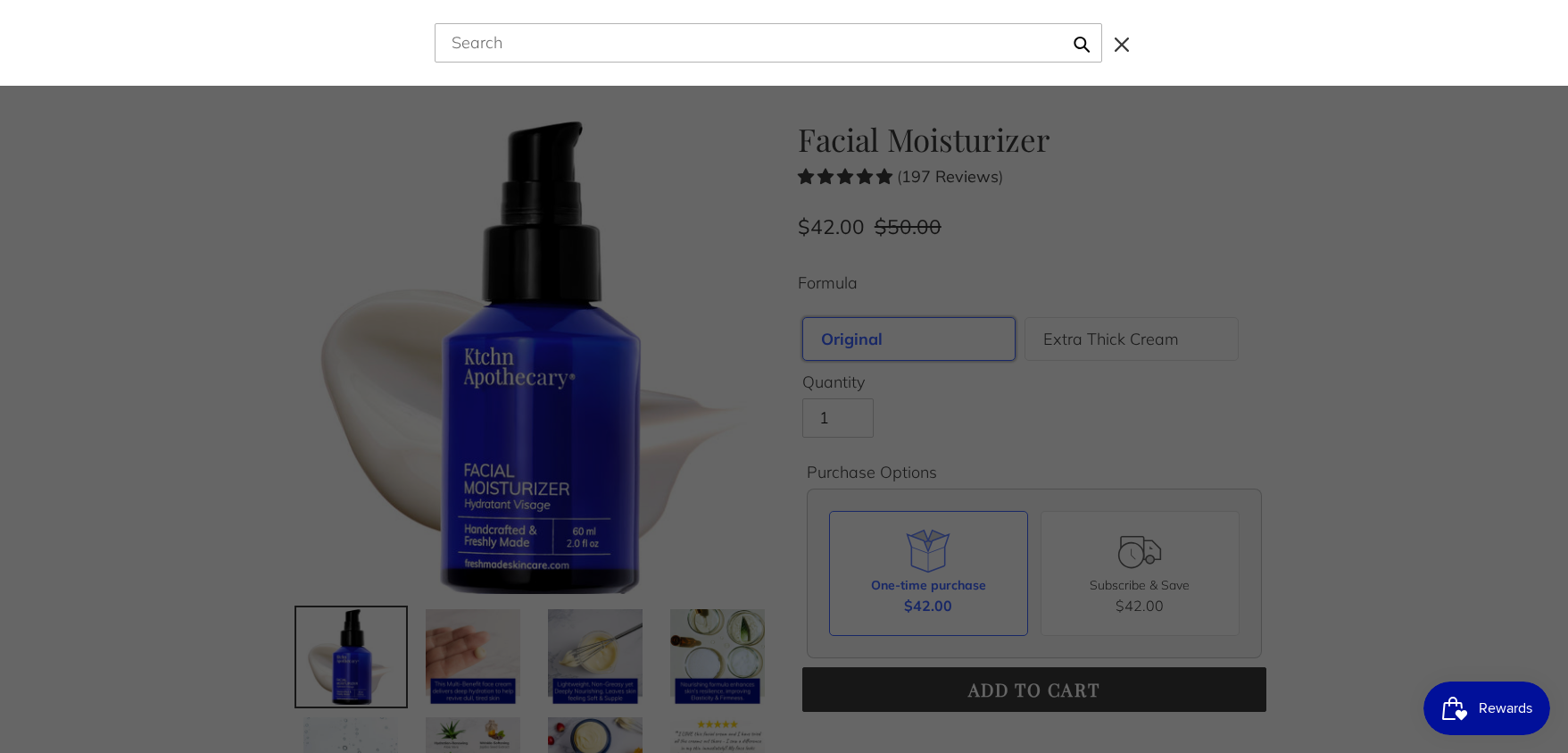
scroll to position [0, 0]
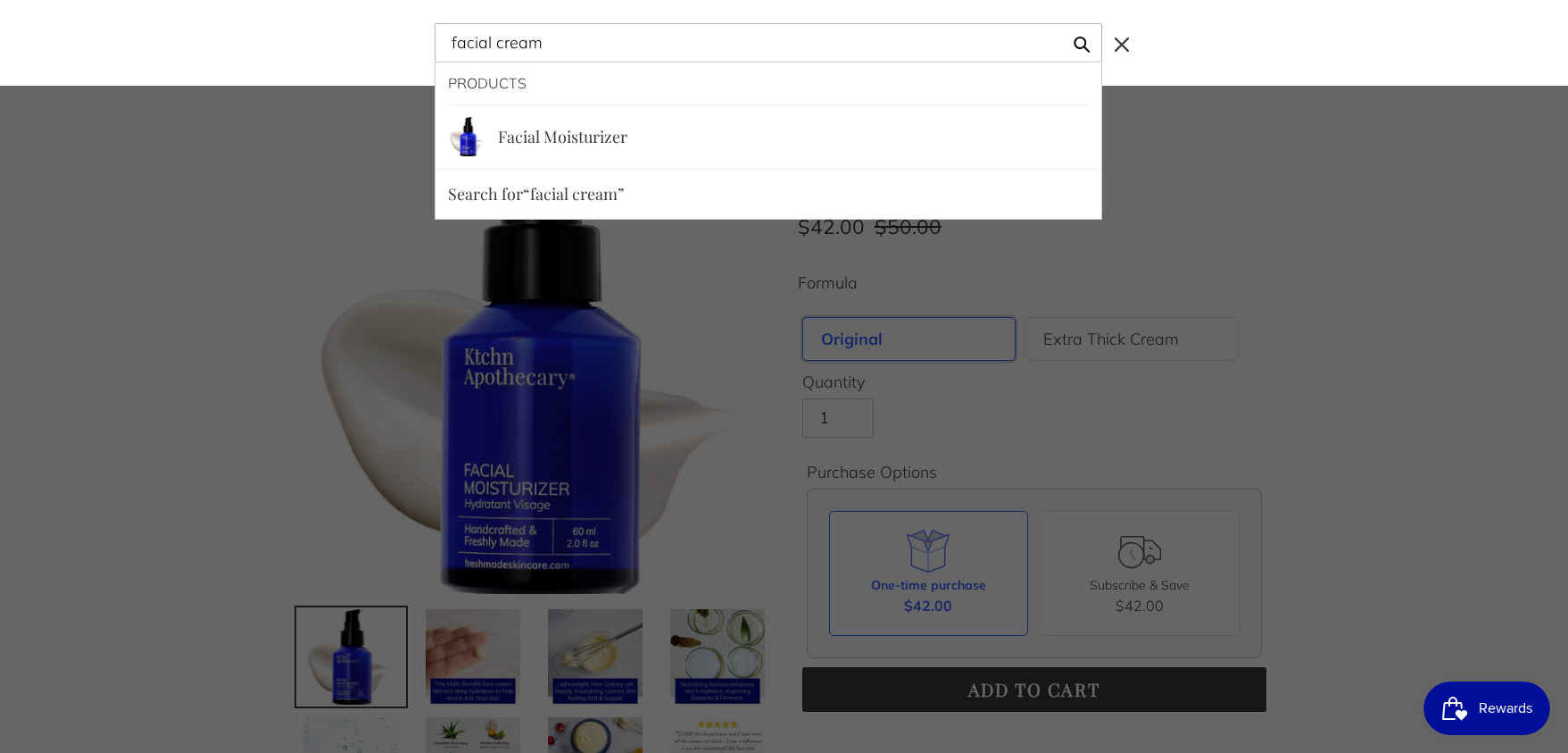
type input "facial cream"
click at [436, 170] on button "Search for “facial cream”" at bounding box center [768, 194] width 666 height 49
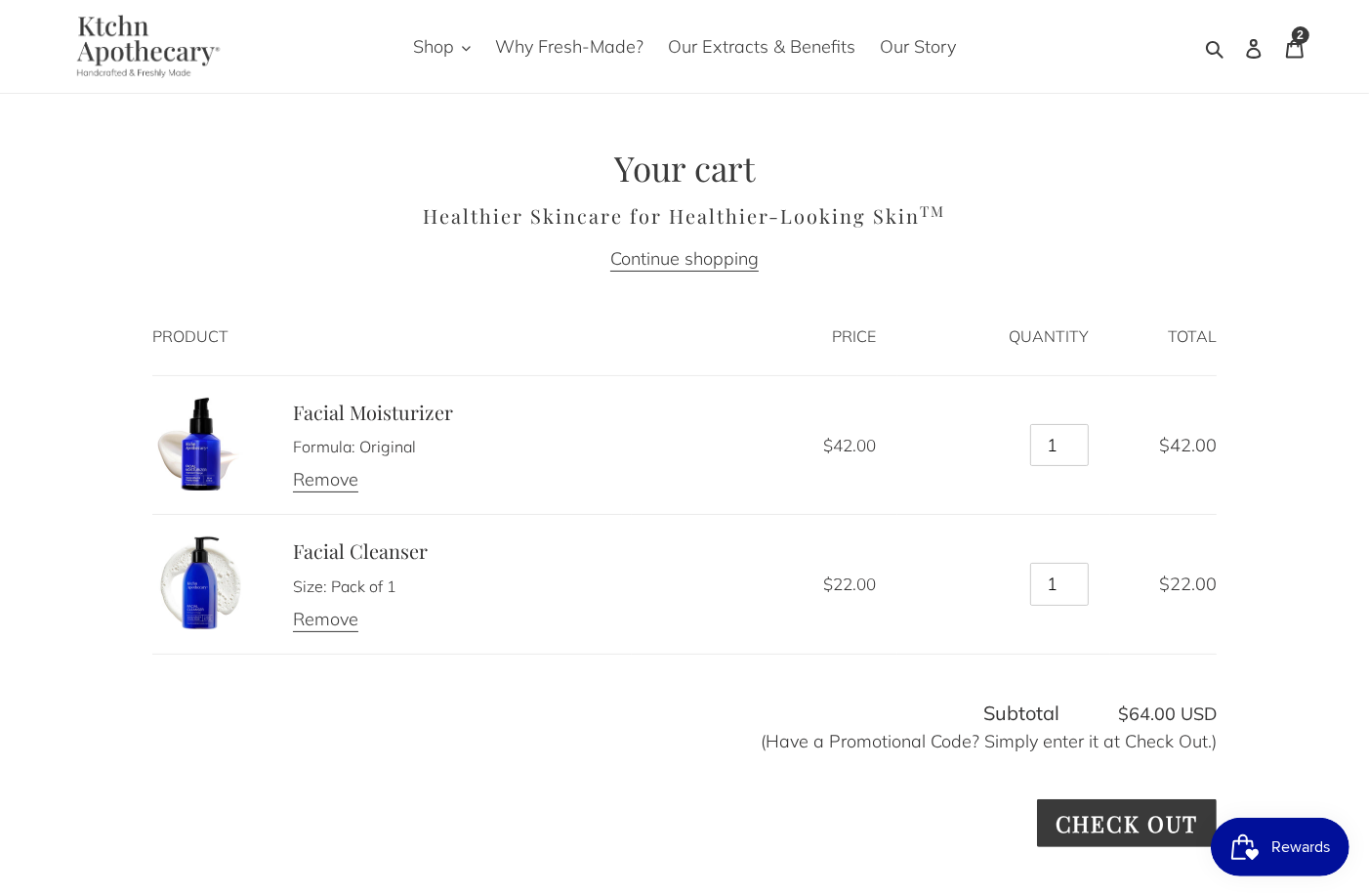
click at [100, 300] on div "Your cart Healthier Skincare for Healthier-Looking Skin TM Continue shopping Pr…" at bounding box center [684, 693] width 1172 height 1094
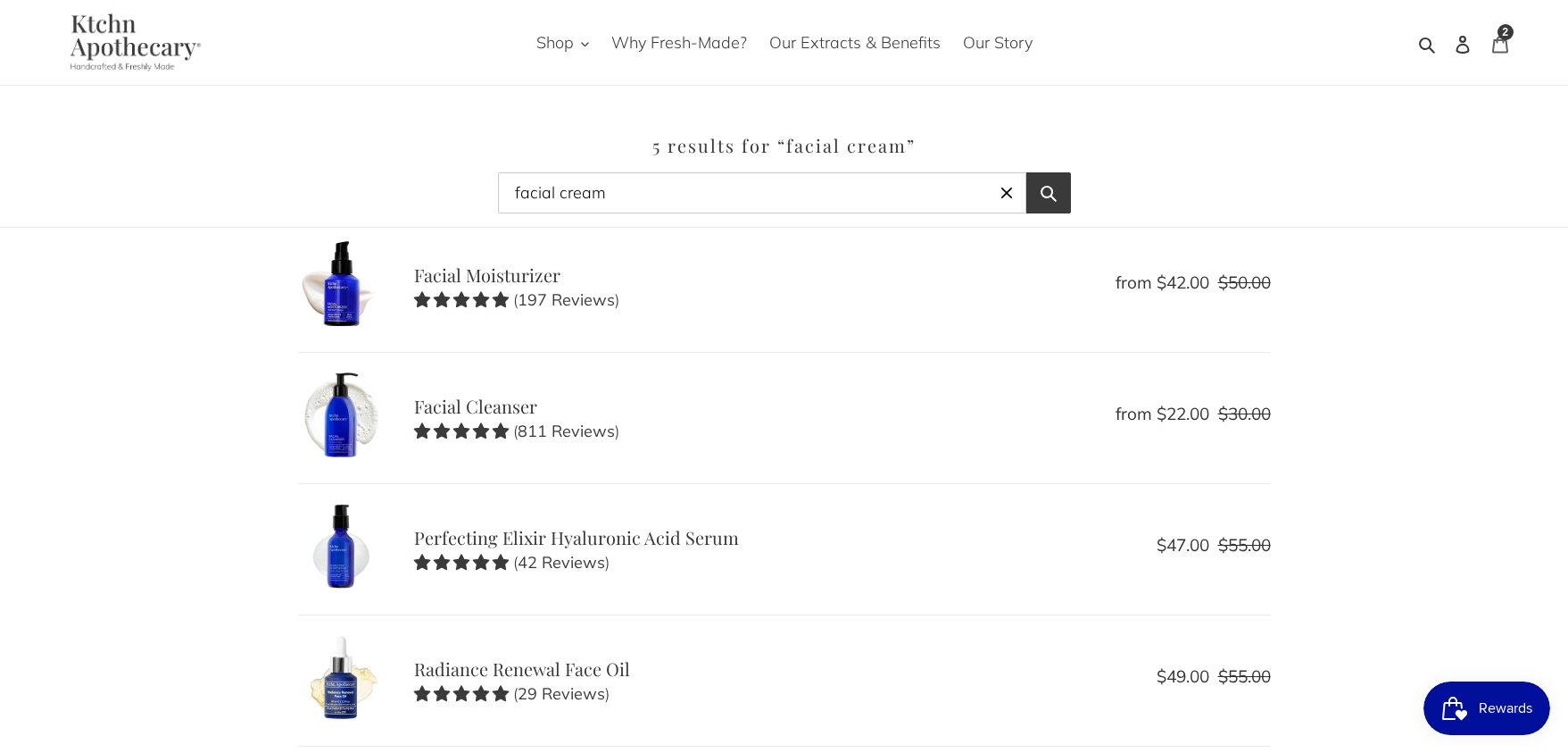
click at [1506, 38] on div "2 items" at bounding box center [1506, 33] width 16 height 16
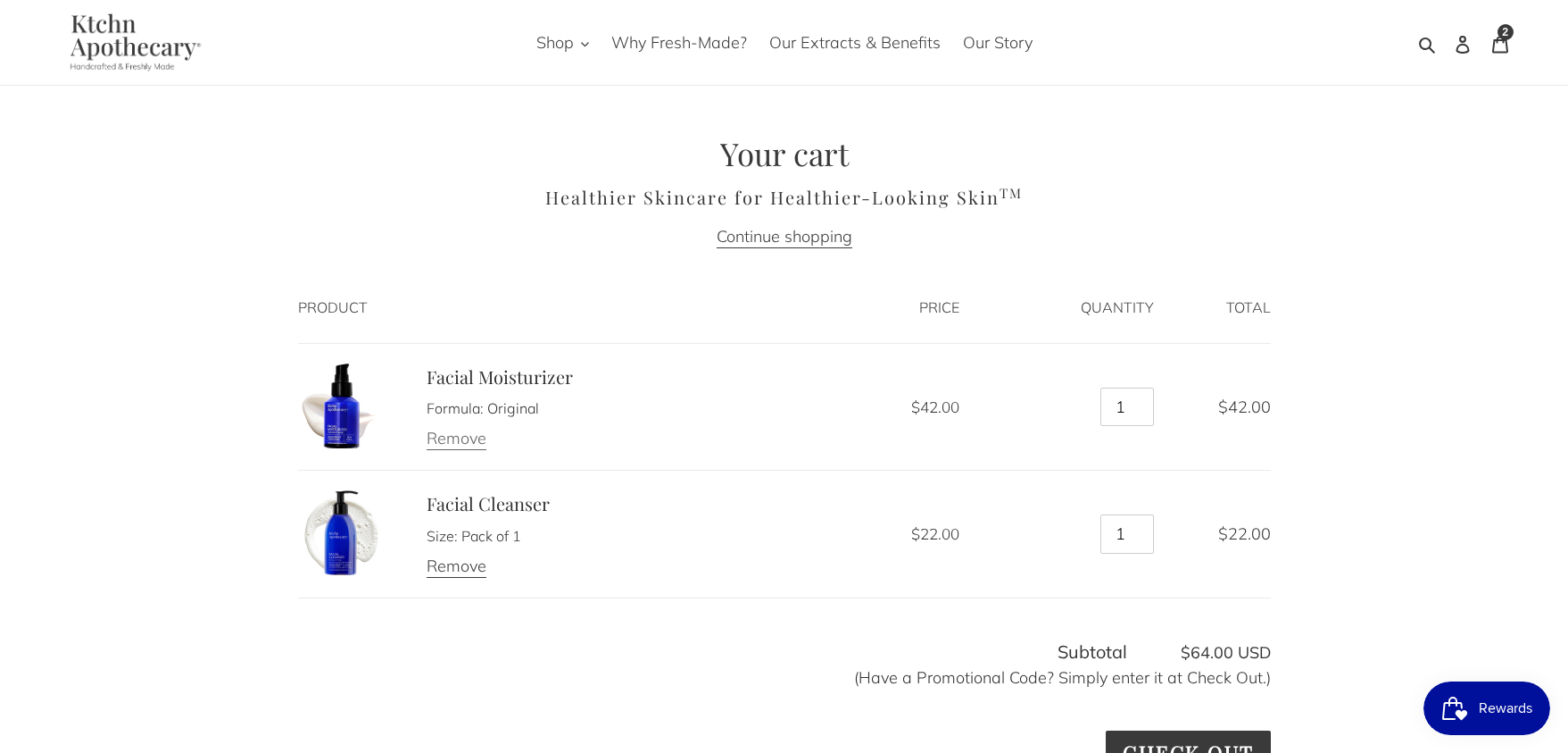
click at [453, 435] on link "Remove" at bounding box center [457, 439] width 60 height 23
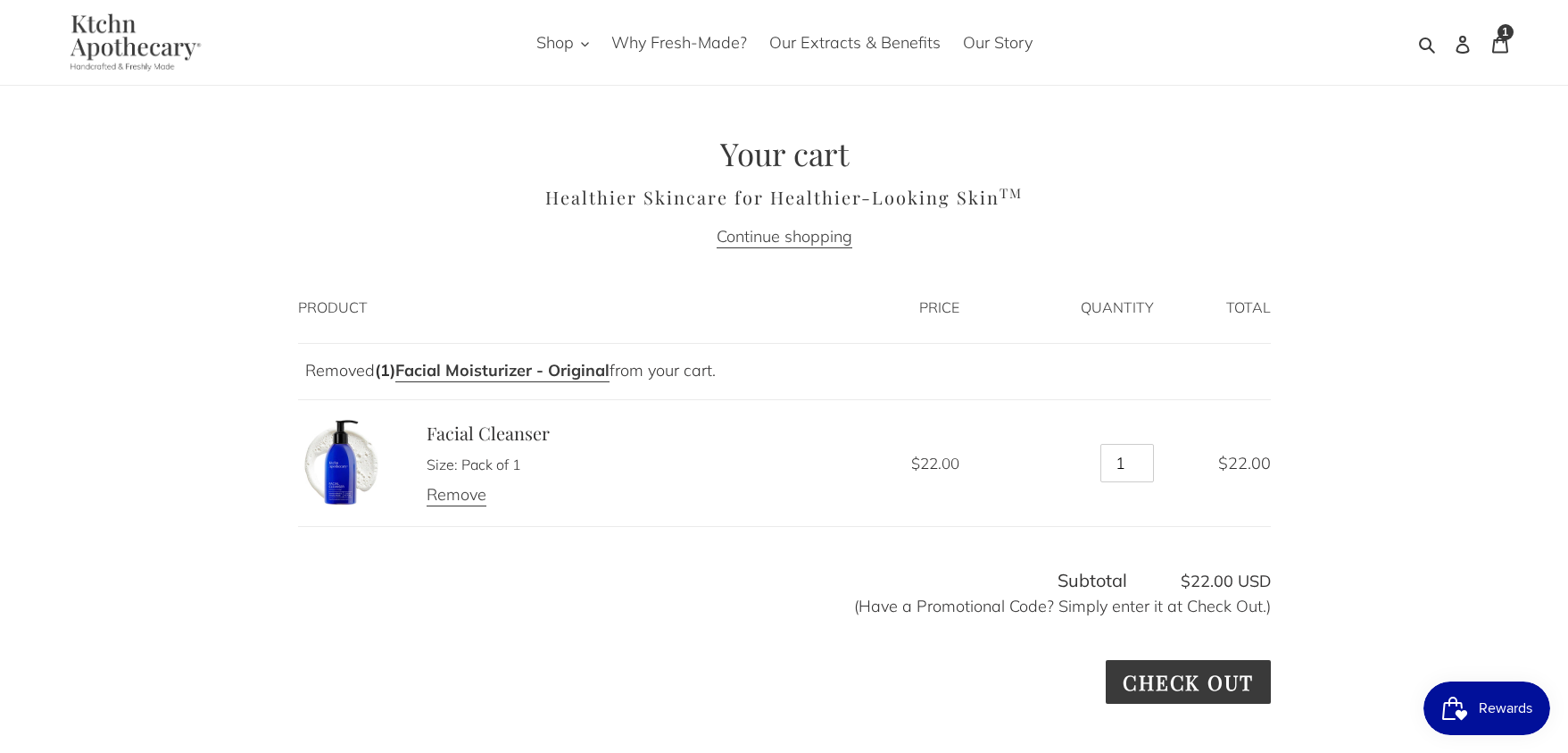
click at [342, 474] on img at bounding box center [340, 461] width 84 height 84
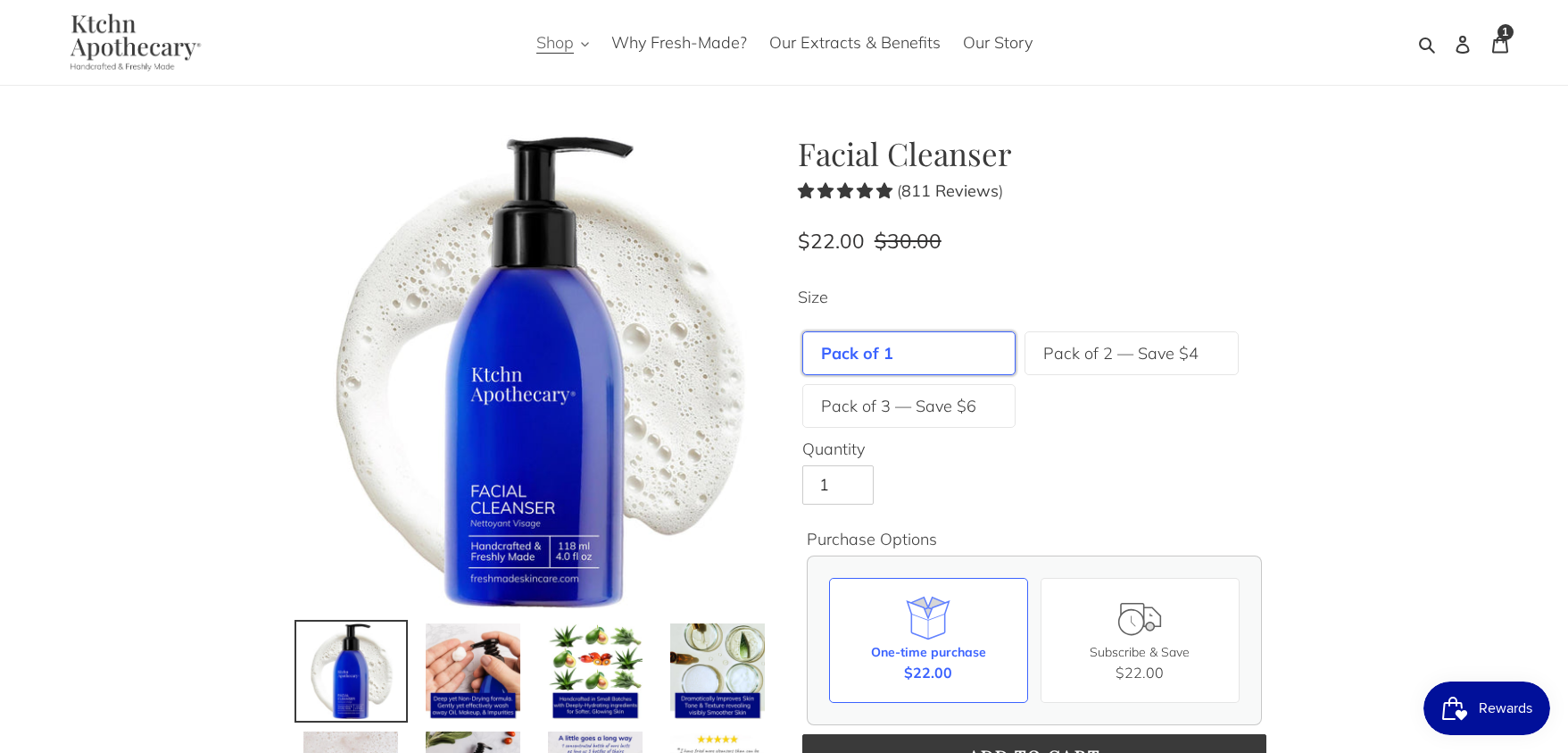
click at [578, 43] on button "Shop" at bounding box center [563, 42] width 71 height 29
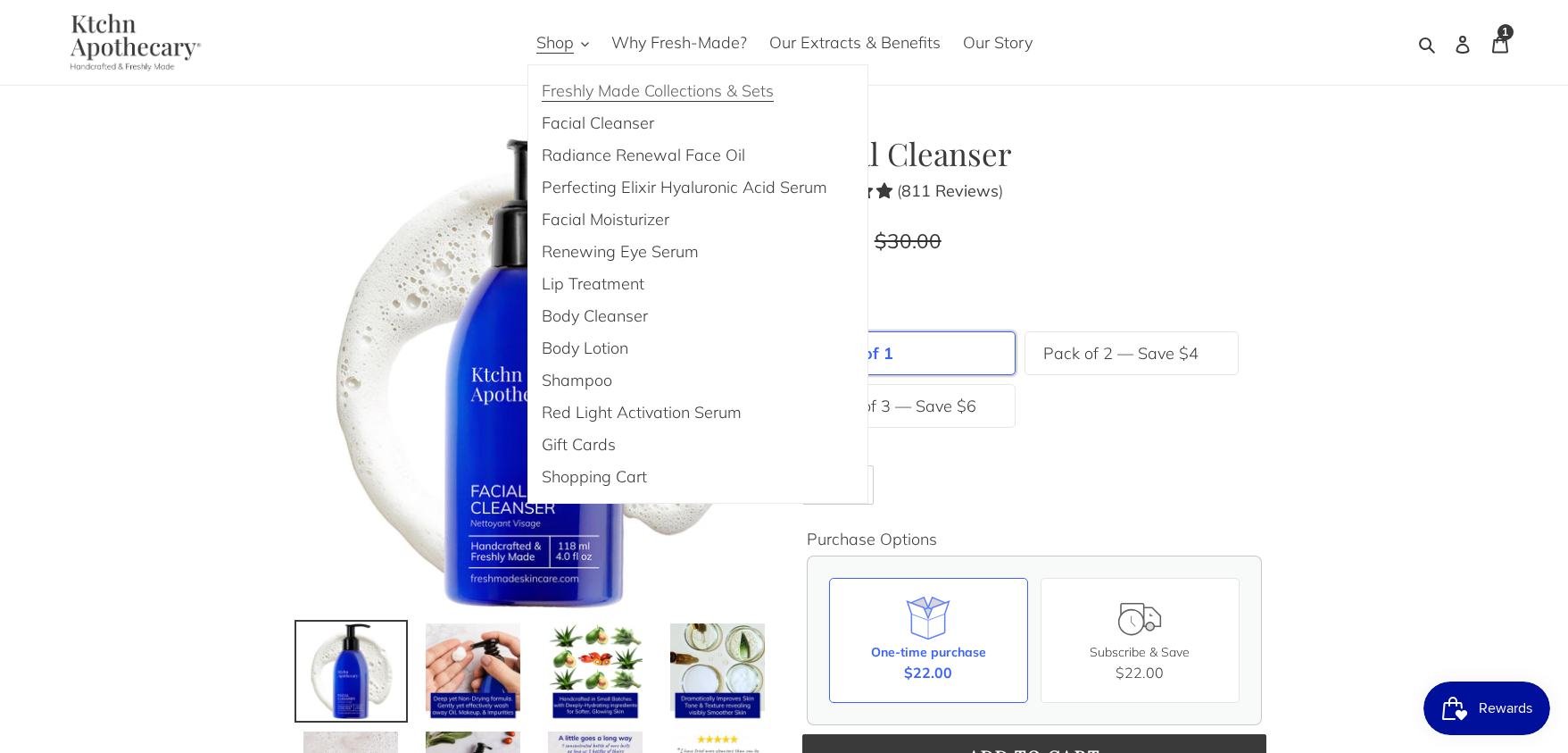
click at [610, 95] on span "Freshly Made Collections & Sets" at bounding box center [658, 91] width 232 height 22
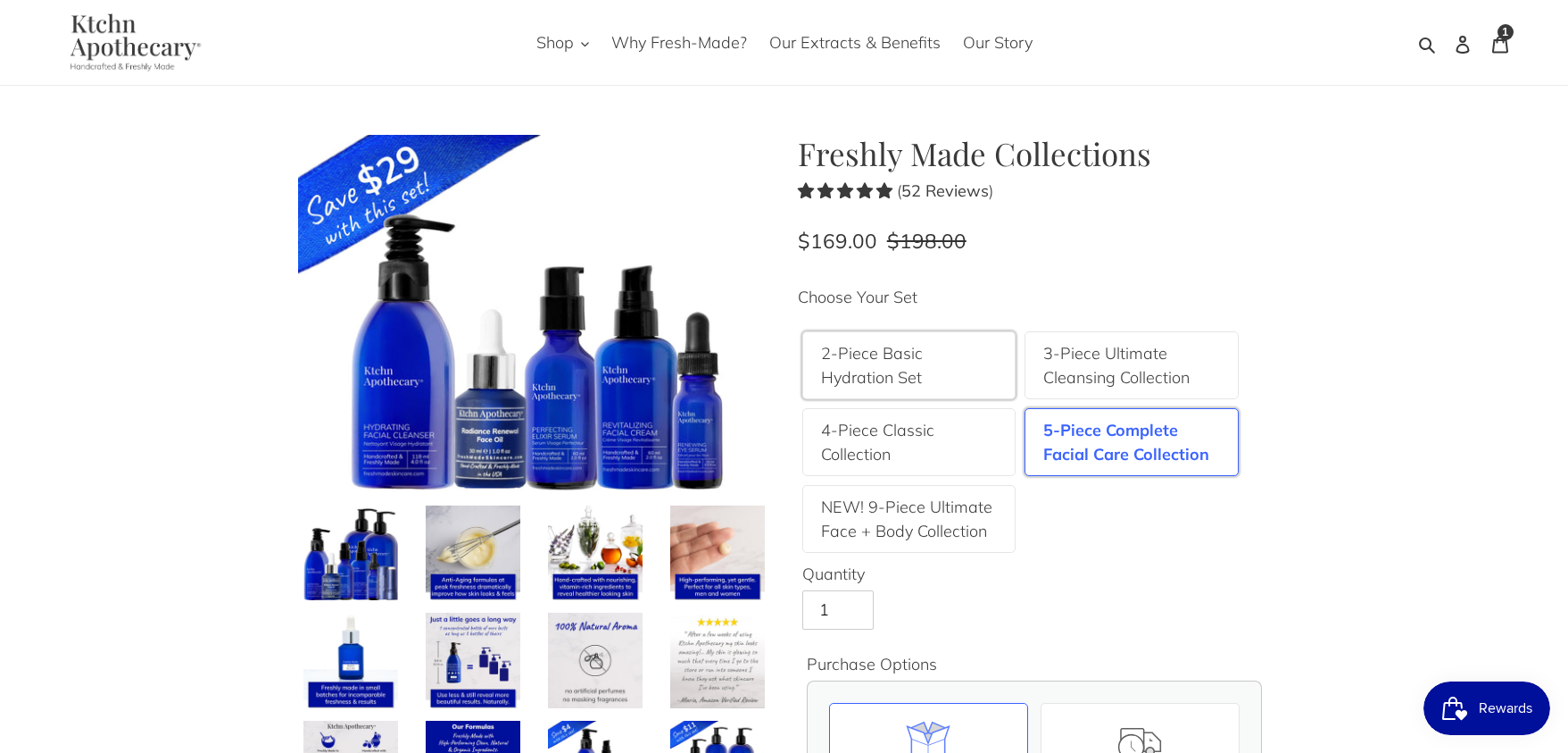
click at [864, 371] on label "2-Piece Basic Hydration Set" at bounding box center [909, 365] width 177 height 48
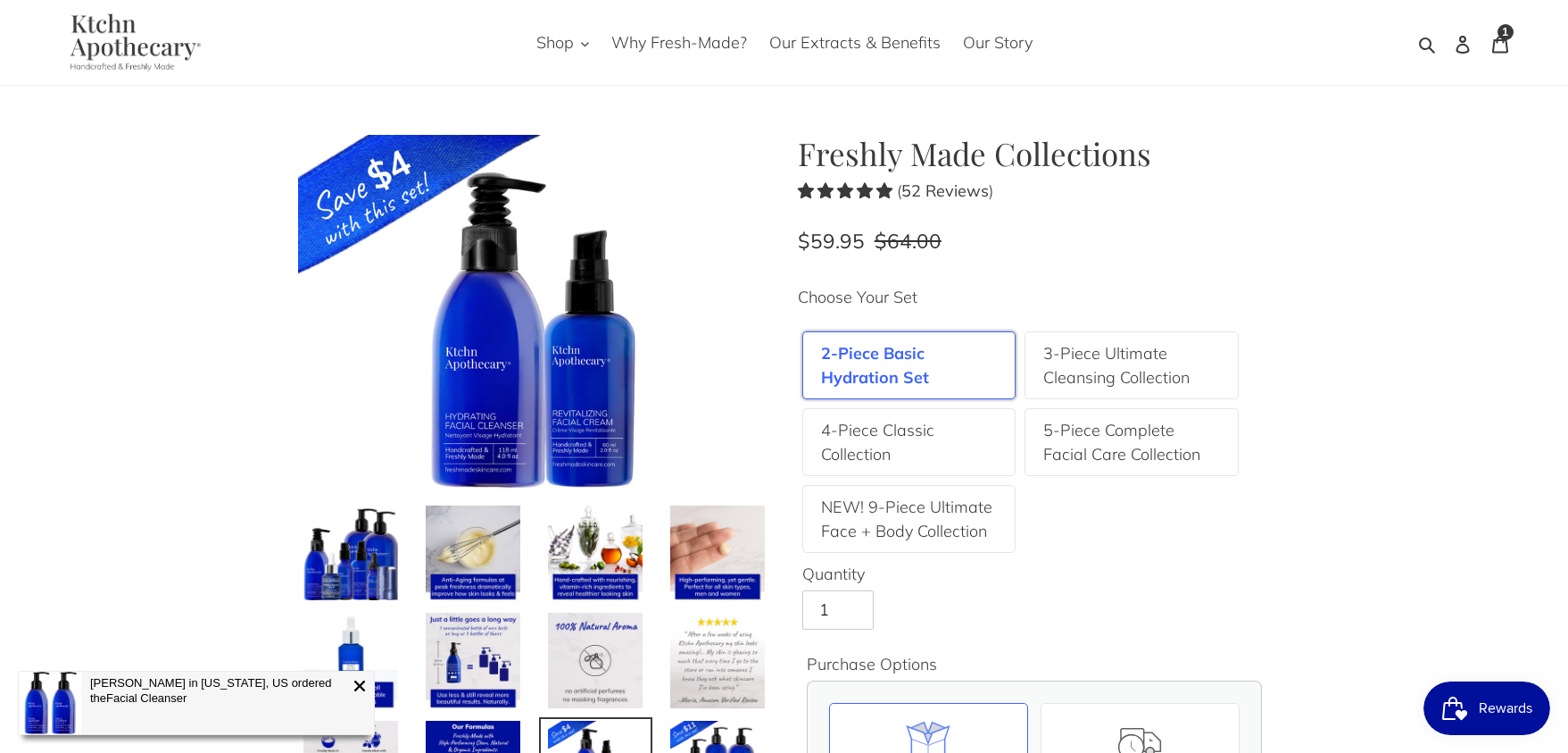
click at [587, 404] on img at bounding box center [534, 312] width 473 height 355
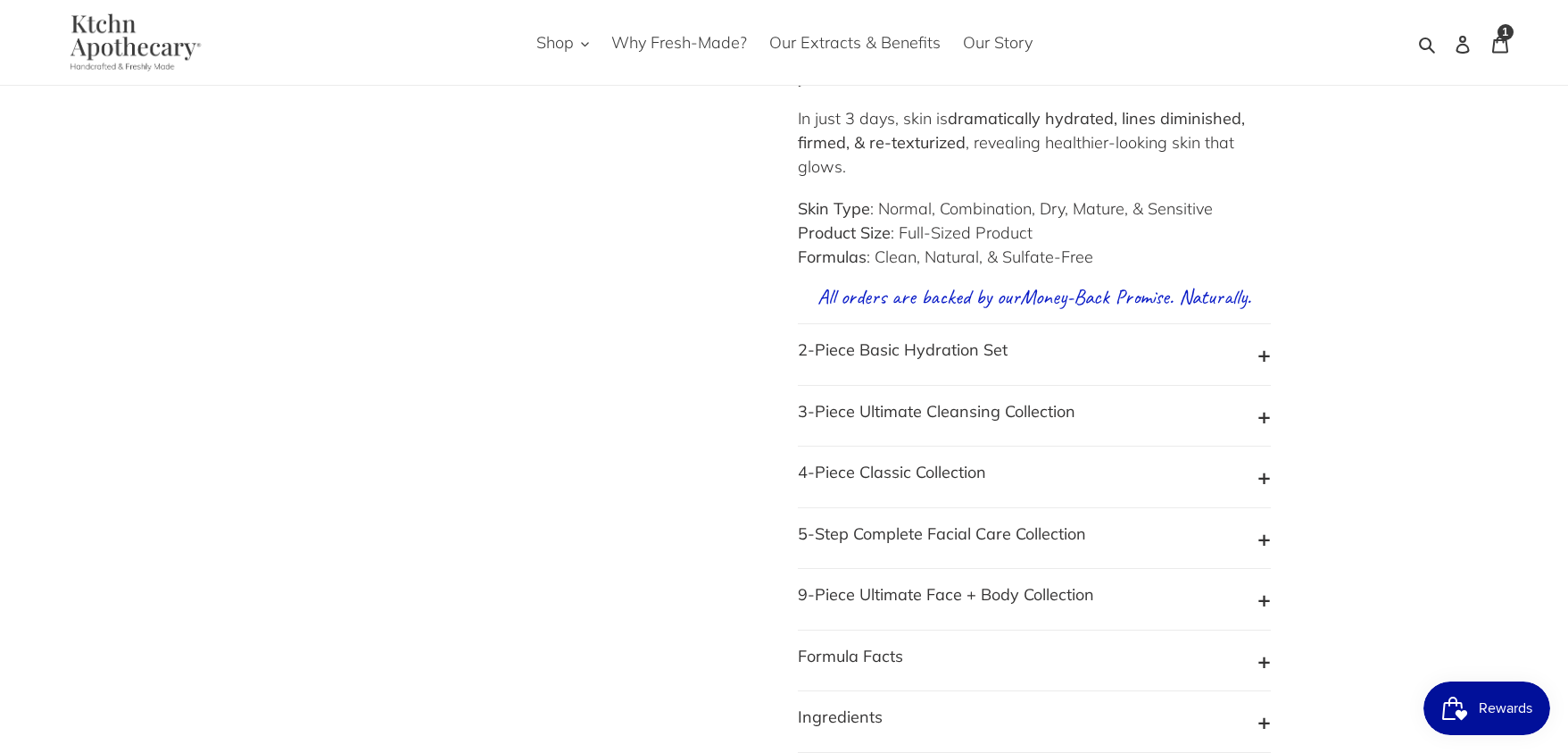
scroll to position [1579, 0]
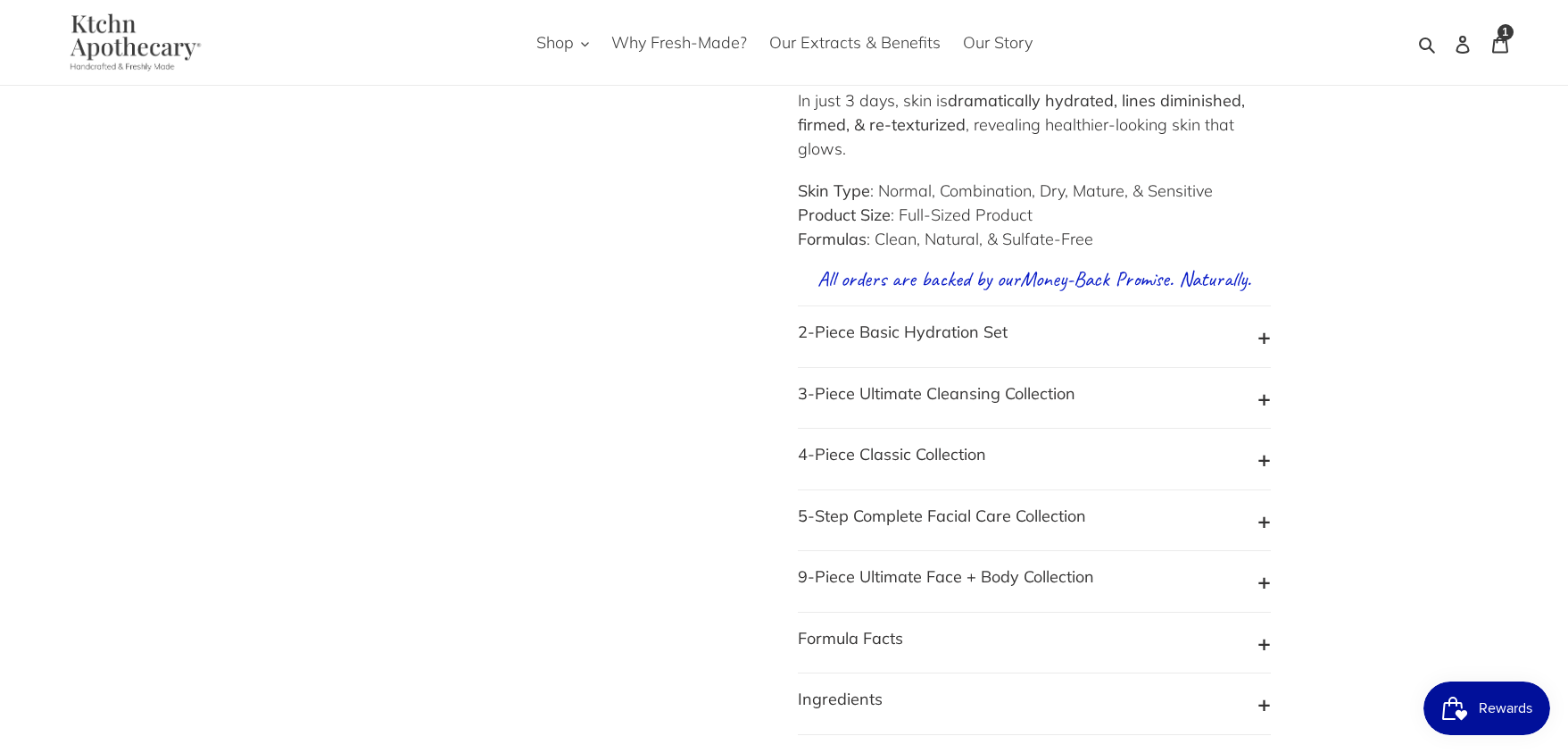
click at [1262, 352] on button "2-Piece Basic Hydration Set" at bounding box center [1034, 336] width 473 height 34
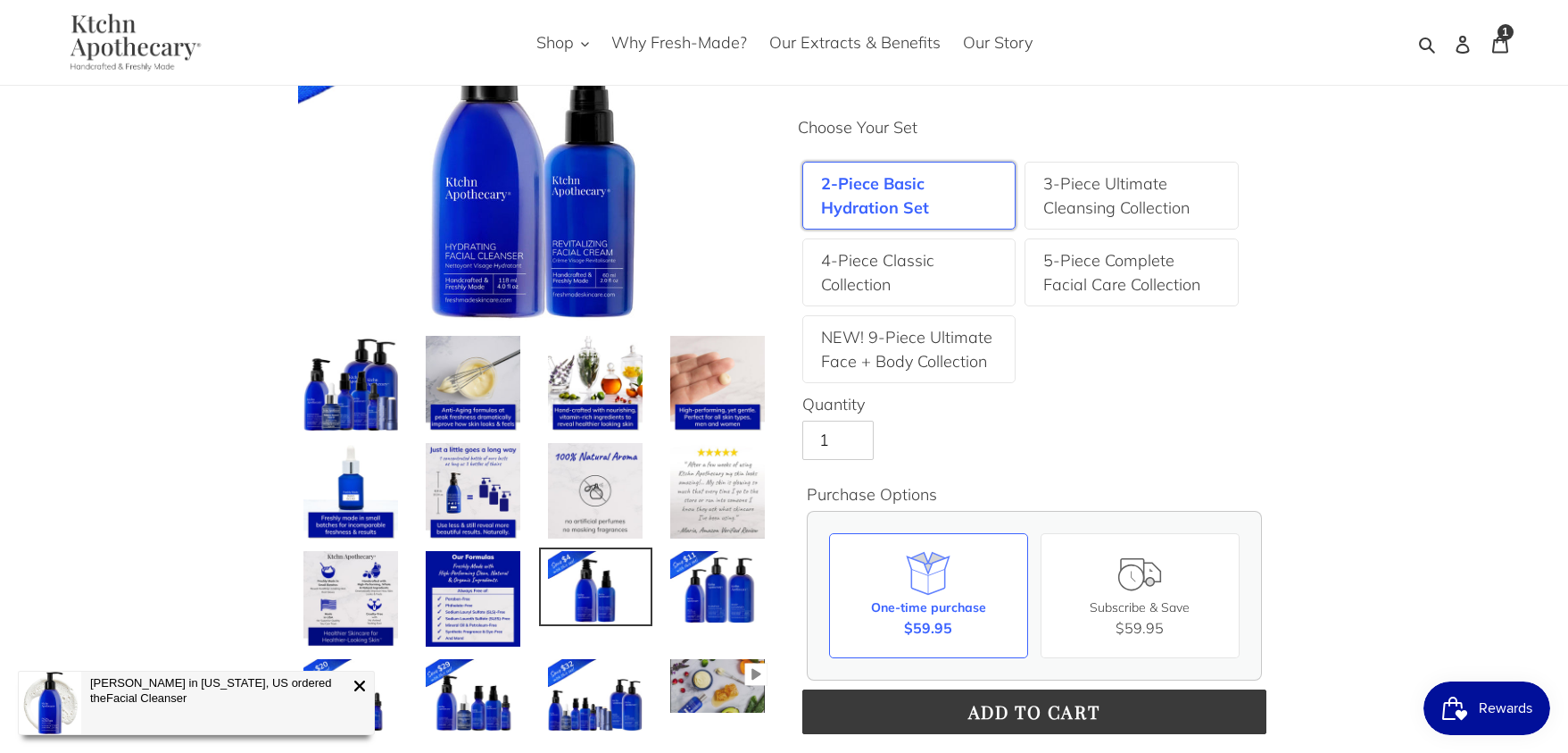
scroll to position [223, 0]
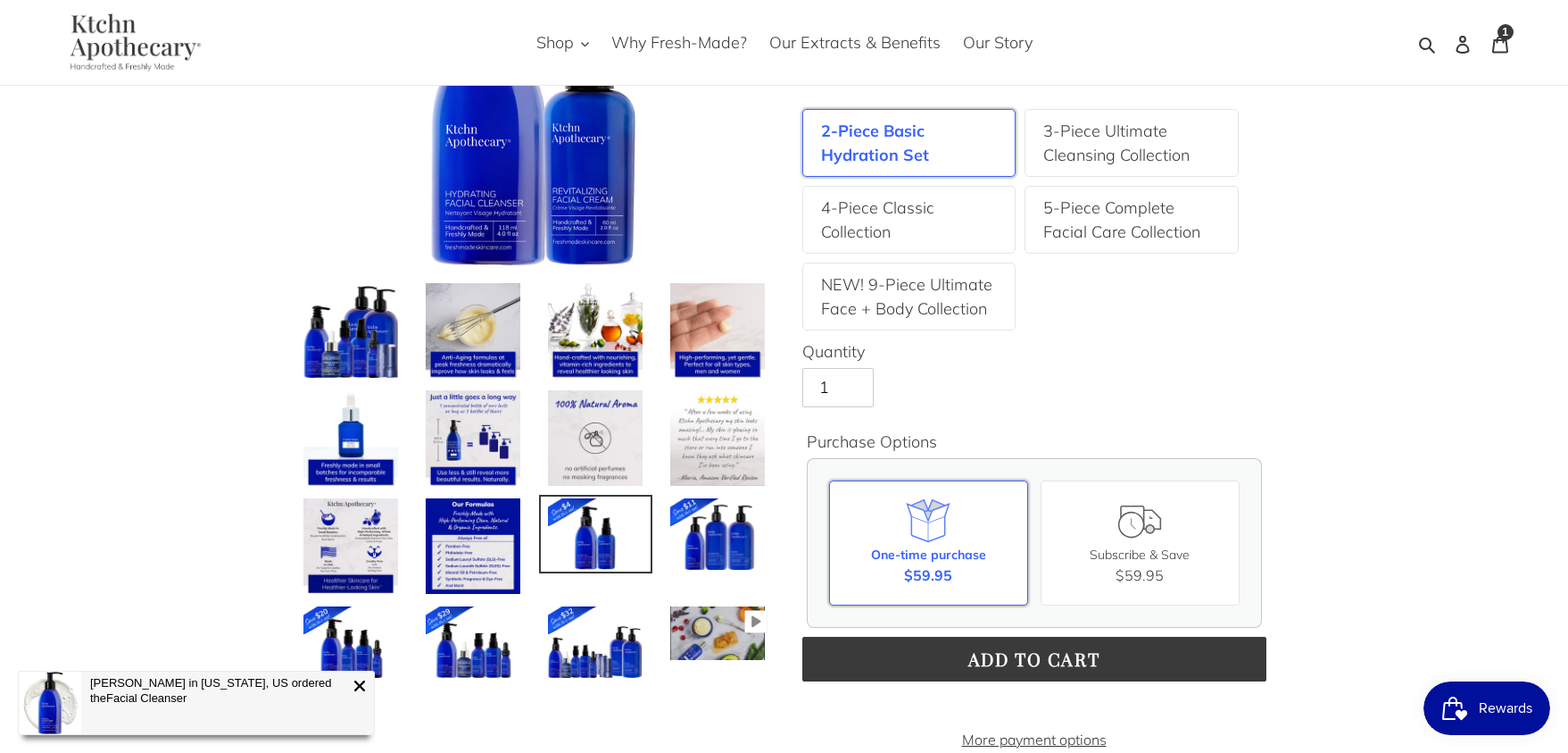
click at [919, 524] on icon at bounding box center [928, 520] width 50 height 50
click at [0, 0] on input "One-time purchase $59.95" at bounding box center [0, 0] width 0 height 0
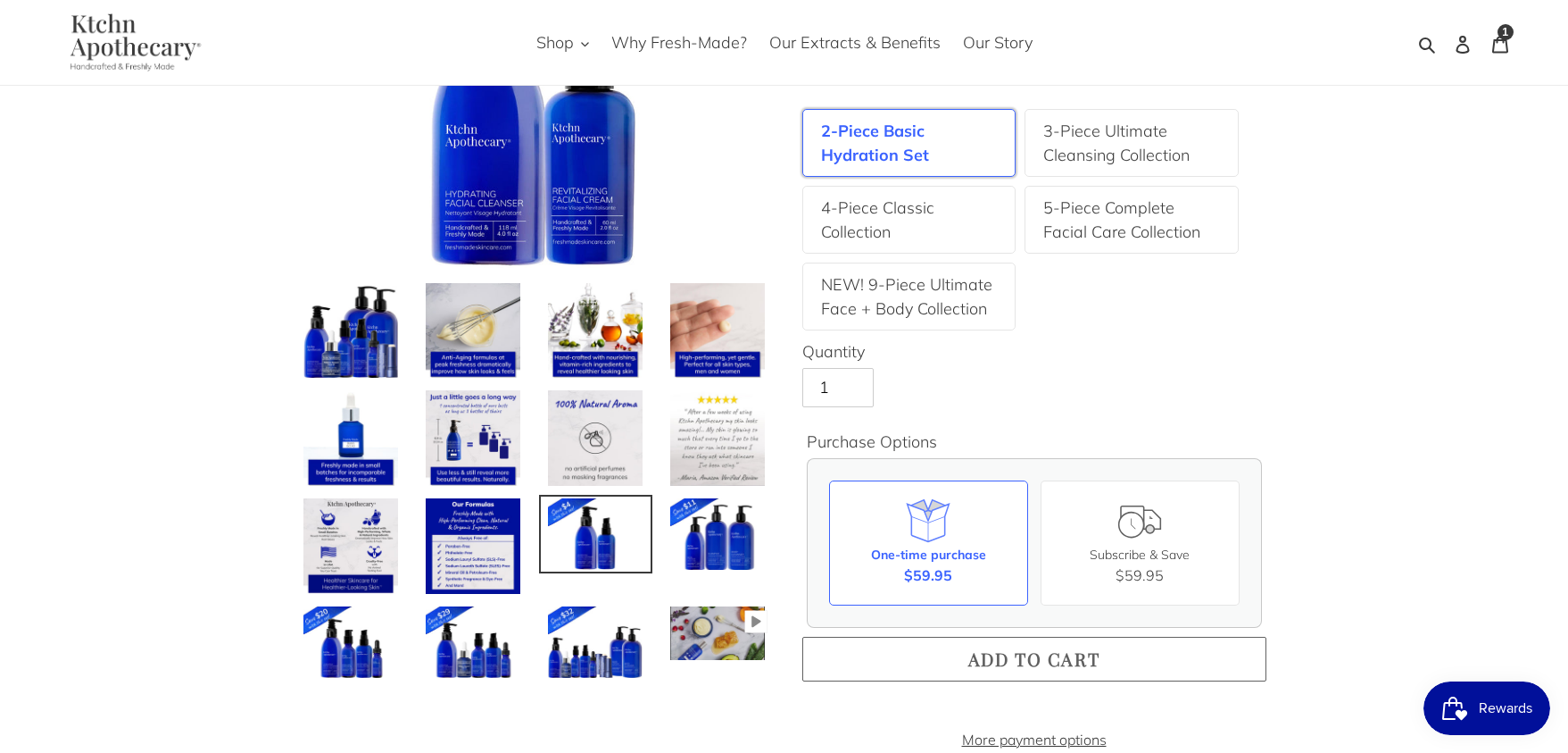
click at [992, 656] on span "Add to cart" at bounding box center [1035, 659] width 133 height 25
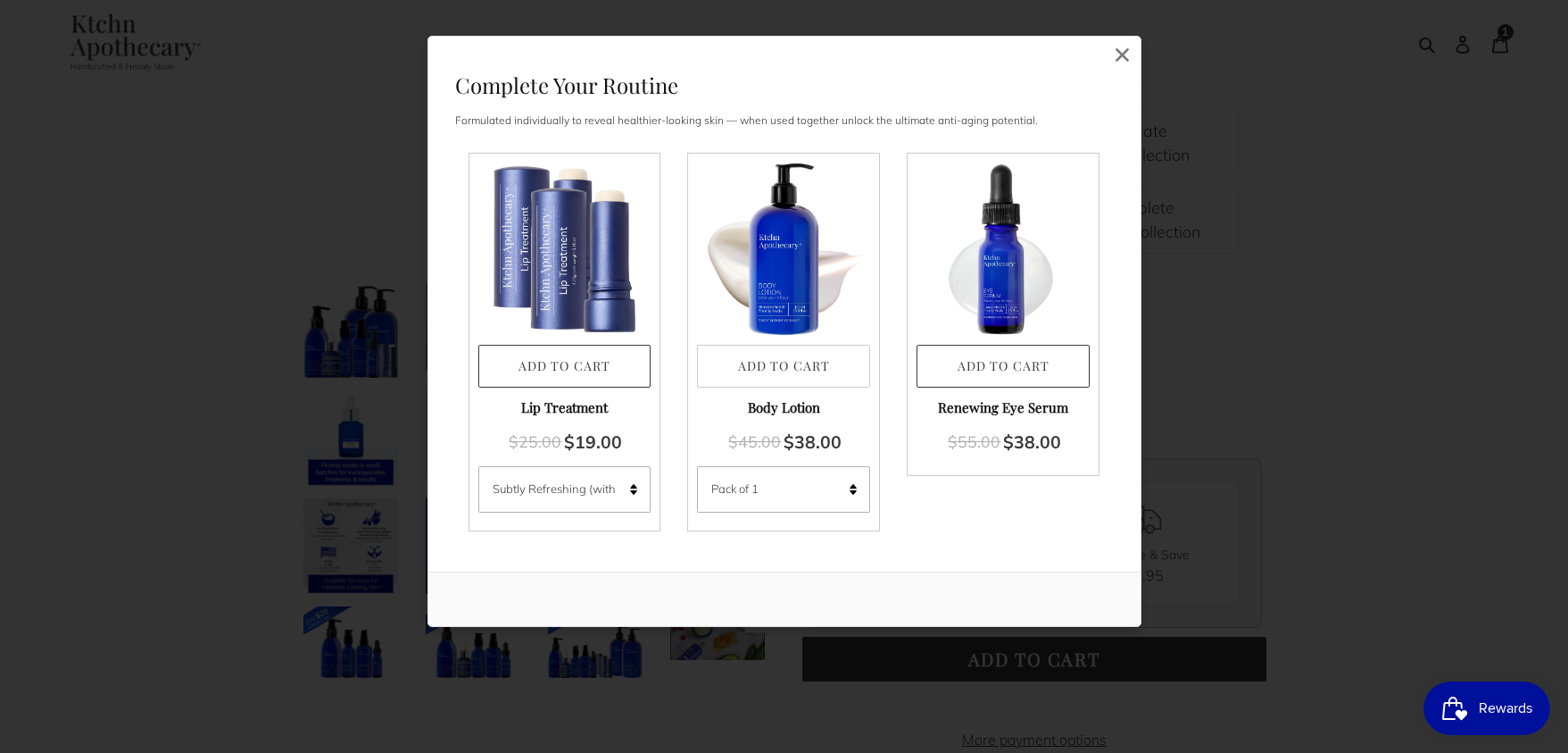
click at [784, 362] on button "Add to Cart" at bounding box center [784, 366] width 173 height 44
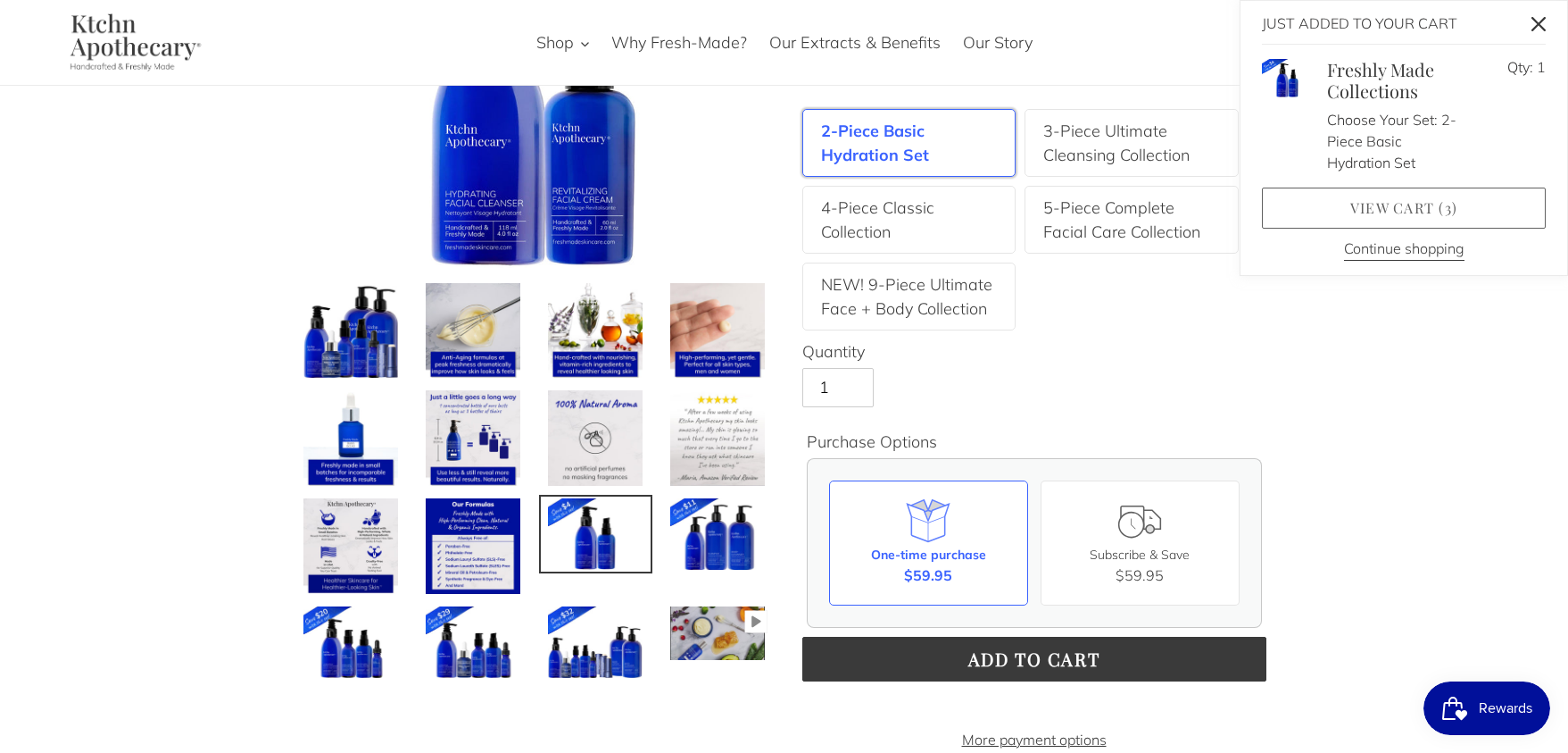
click at [1409, 209] on link "View cart ( 3 )" at bounding box center [1404, 207] width 284 height 41
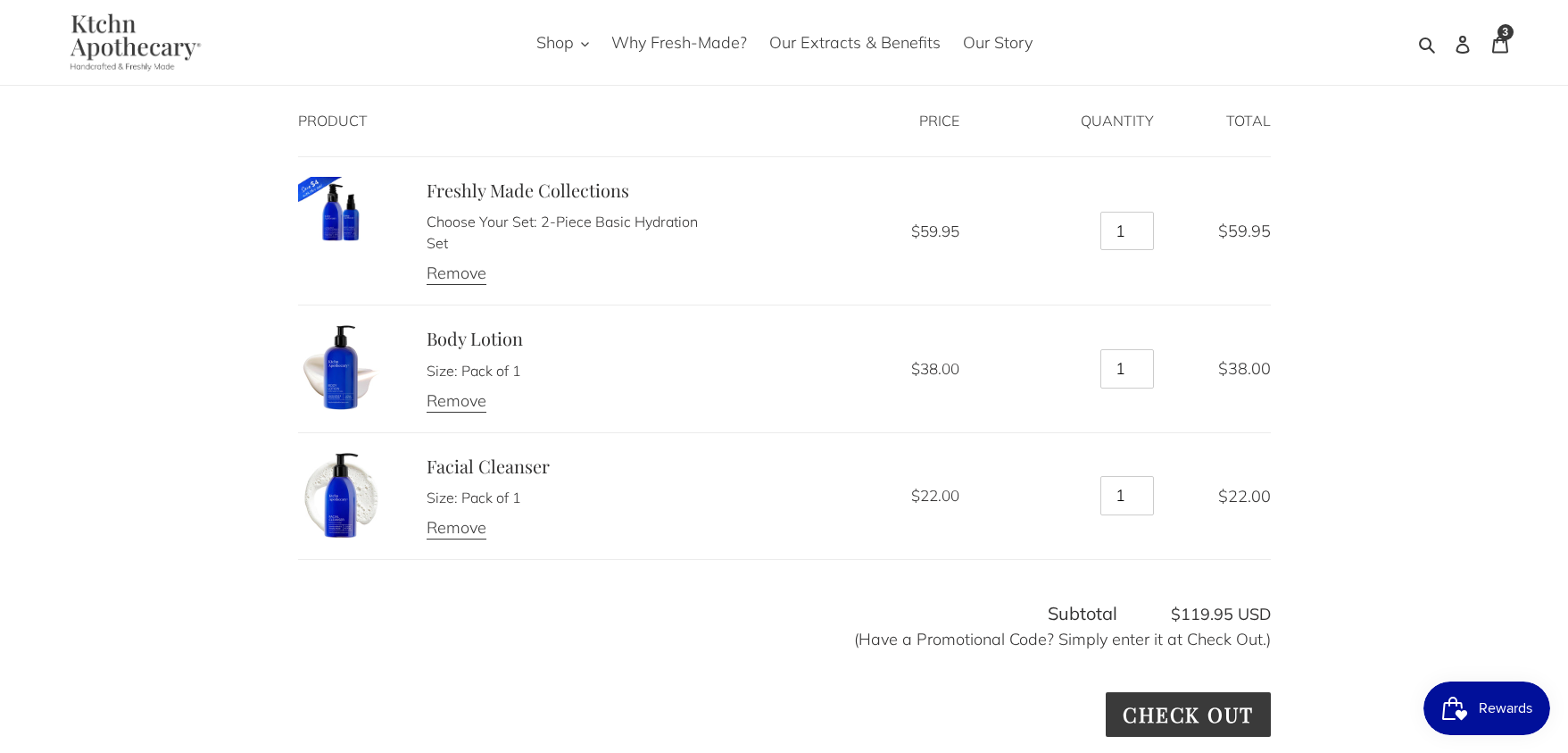
scroll to position [238, 0]
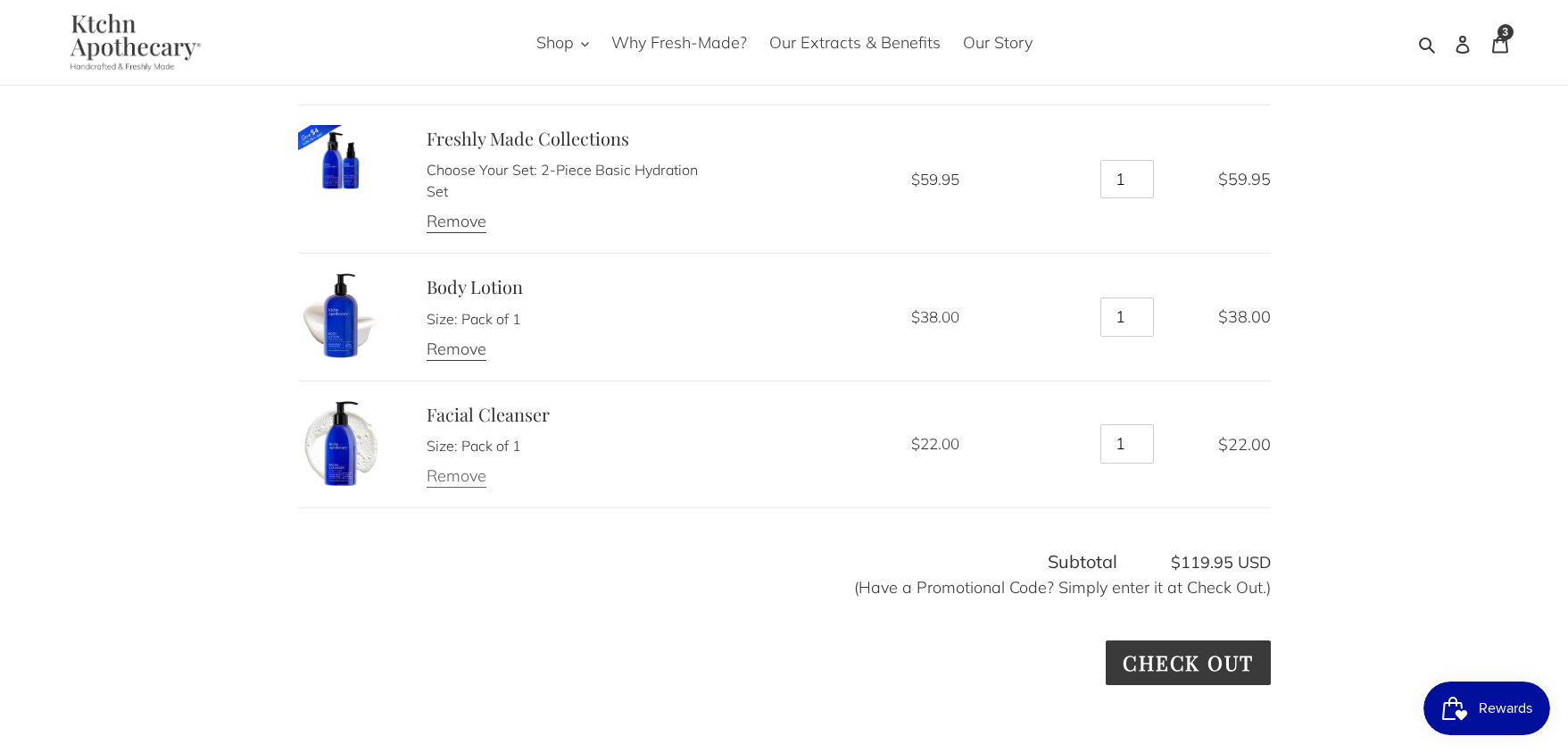
click at [444, 478] on link "Remove" at bounding box center [457, 476] width 60 height 23
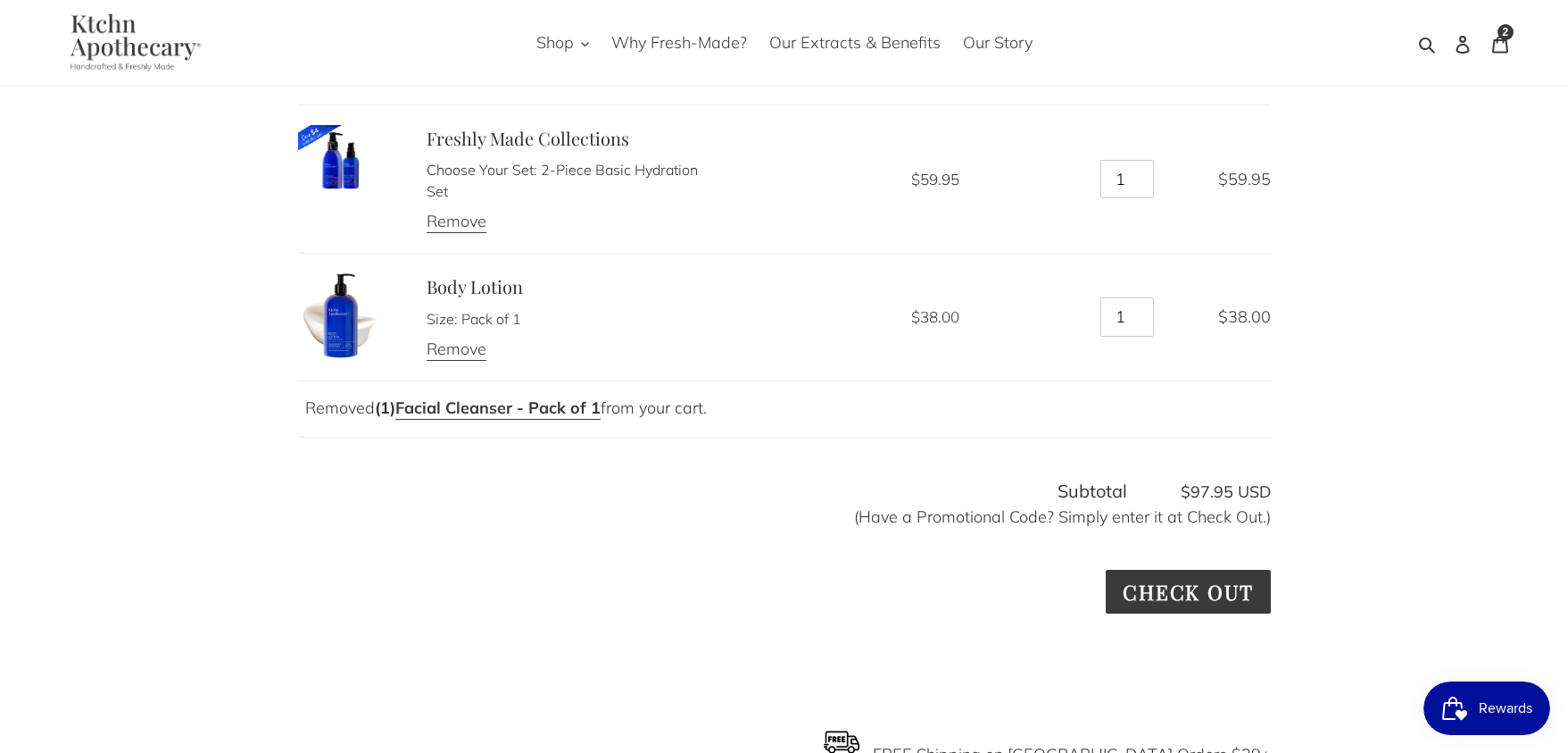
click at [1506, 708] on span "Rewards" at bounding box center [1505, 708] width 54 height 26
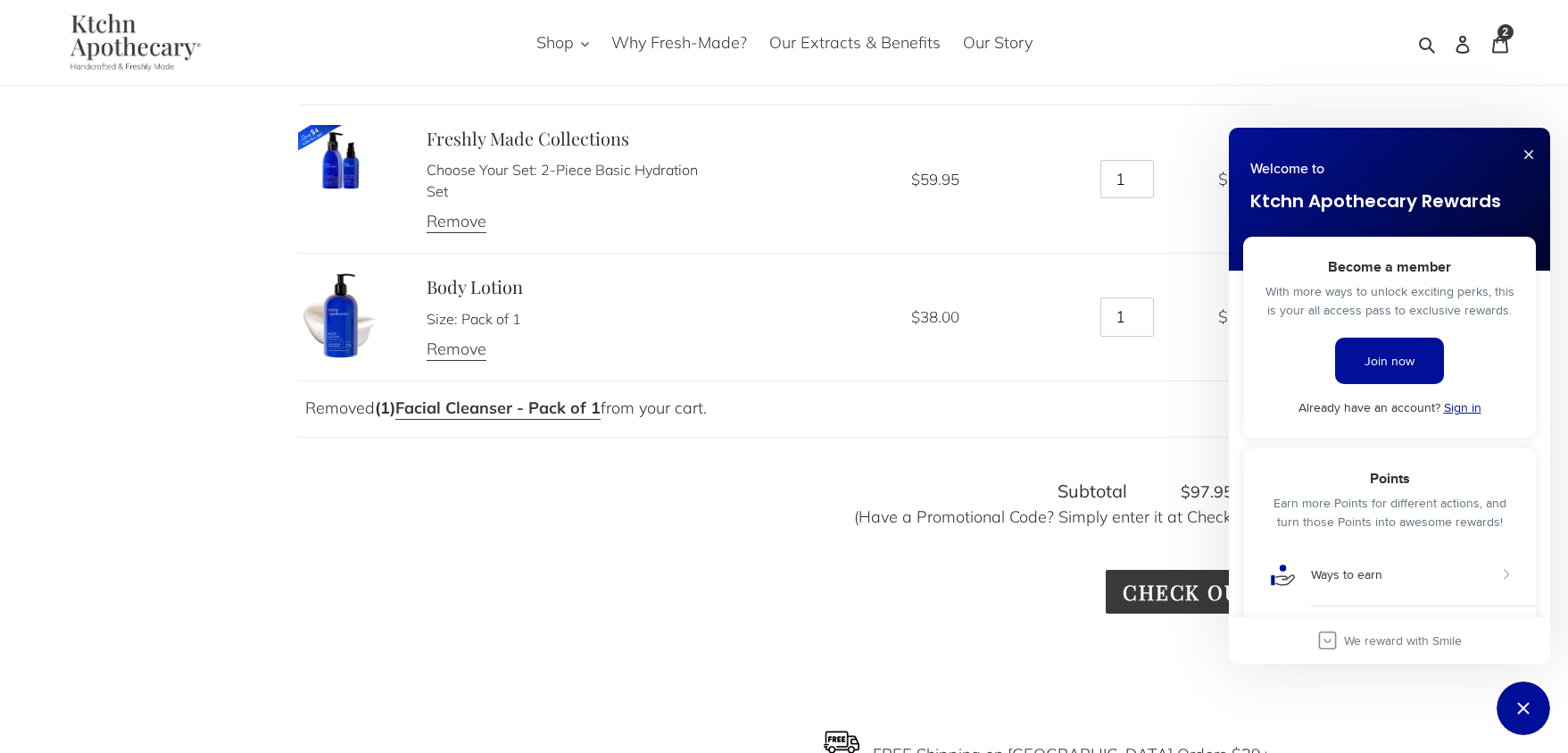
scroll to position [0, 0]
click at [1463, 405] on link "Sign in" at bounding box center [1463, 407] width 37 height 18
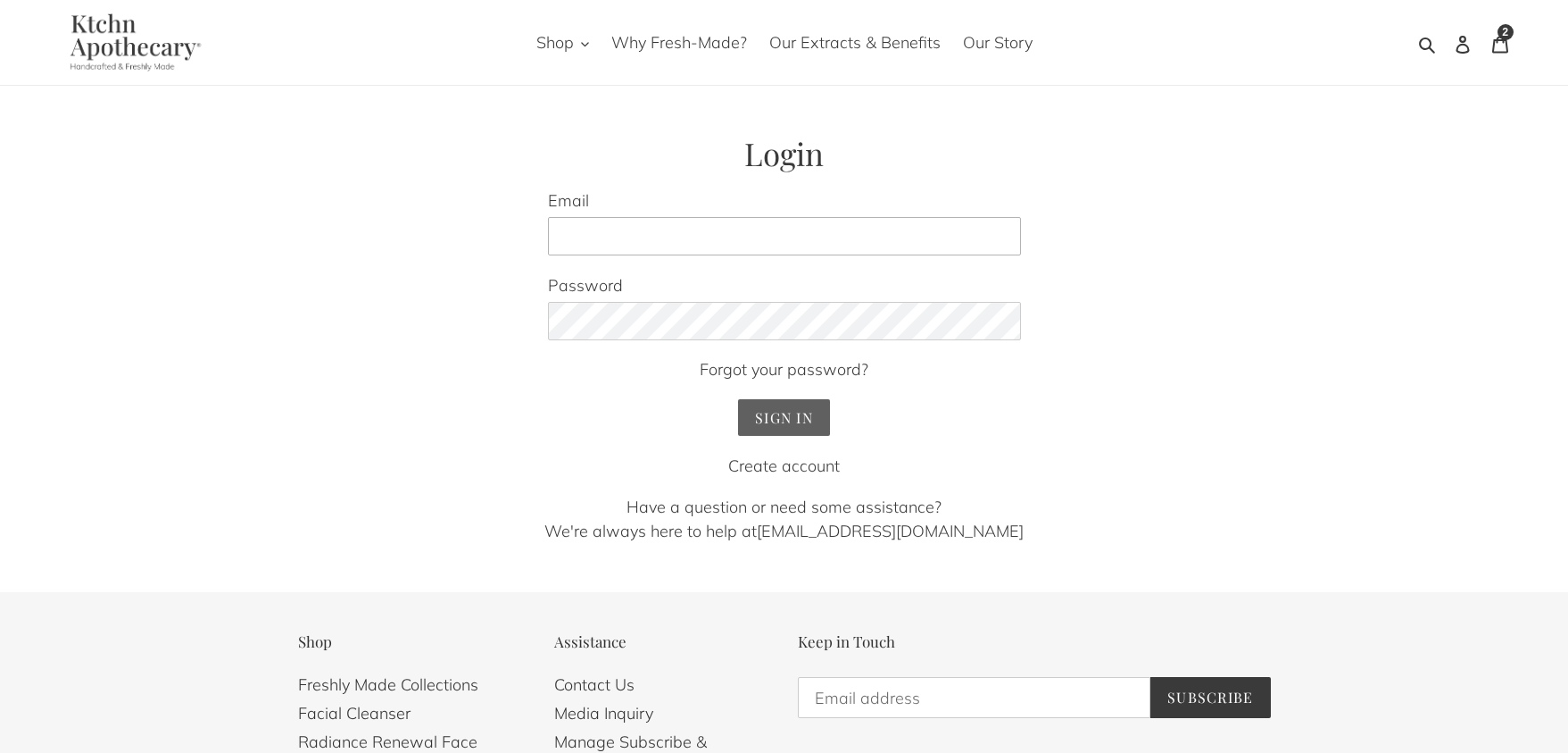
type input "[EMAIL_ADDRESS][DOMAIN_NAME]"
click at [782, 399] on input "Sign In" at bounding box center [784, 417] width 92 height 36
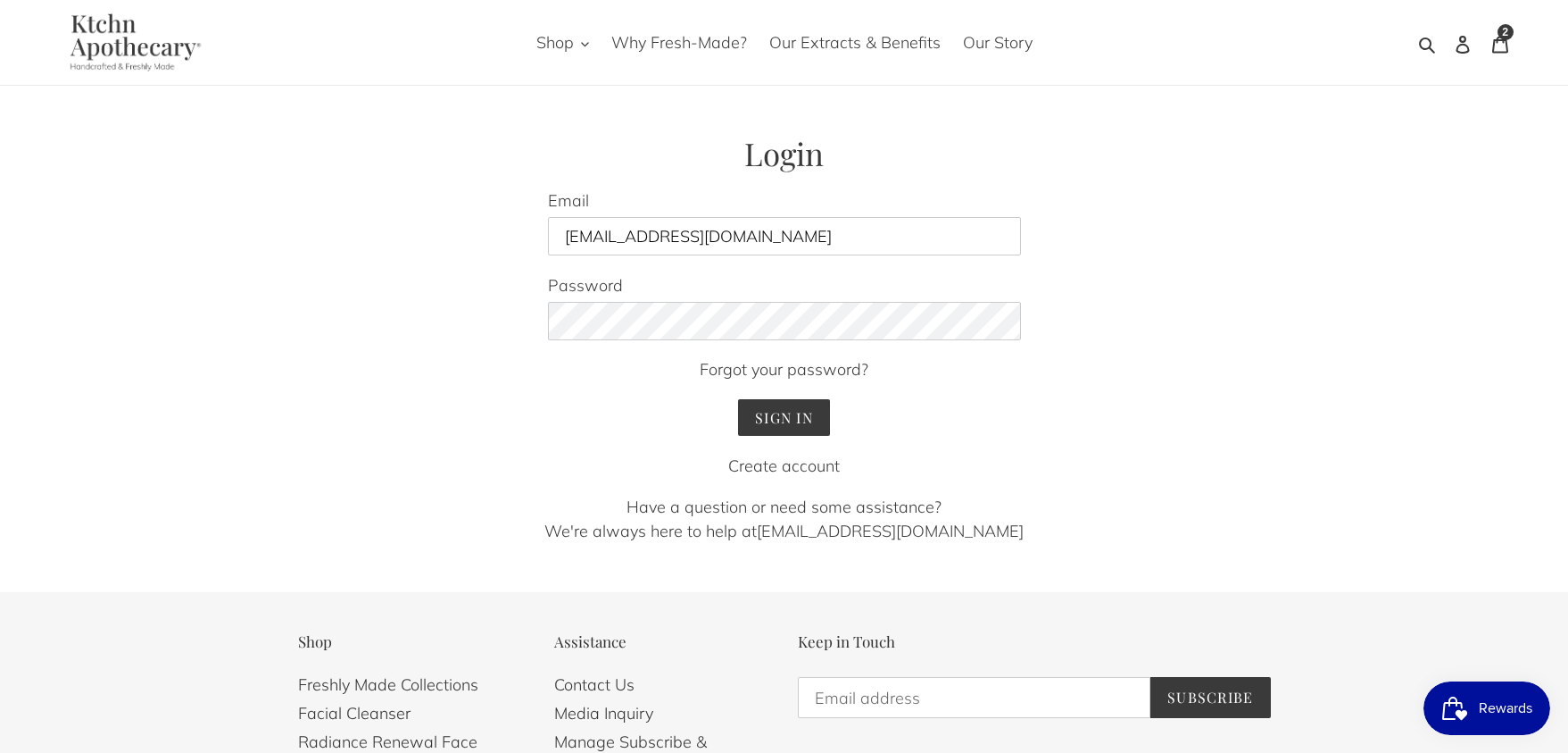
scroll to position [14, 0]
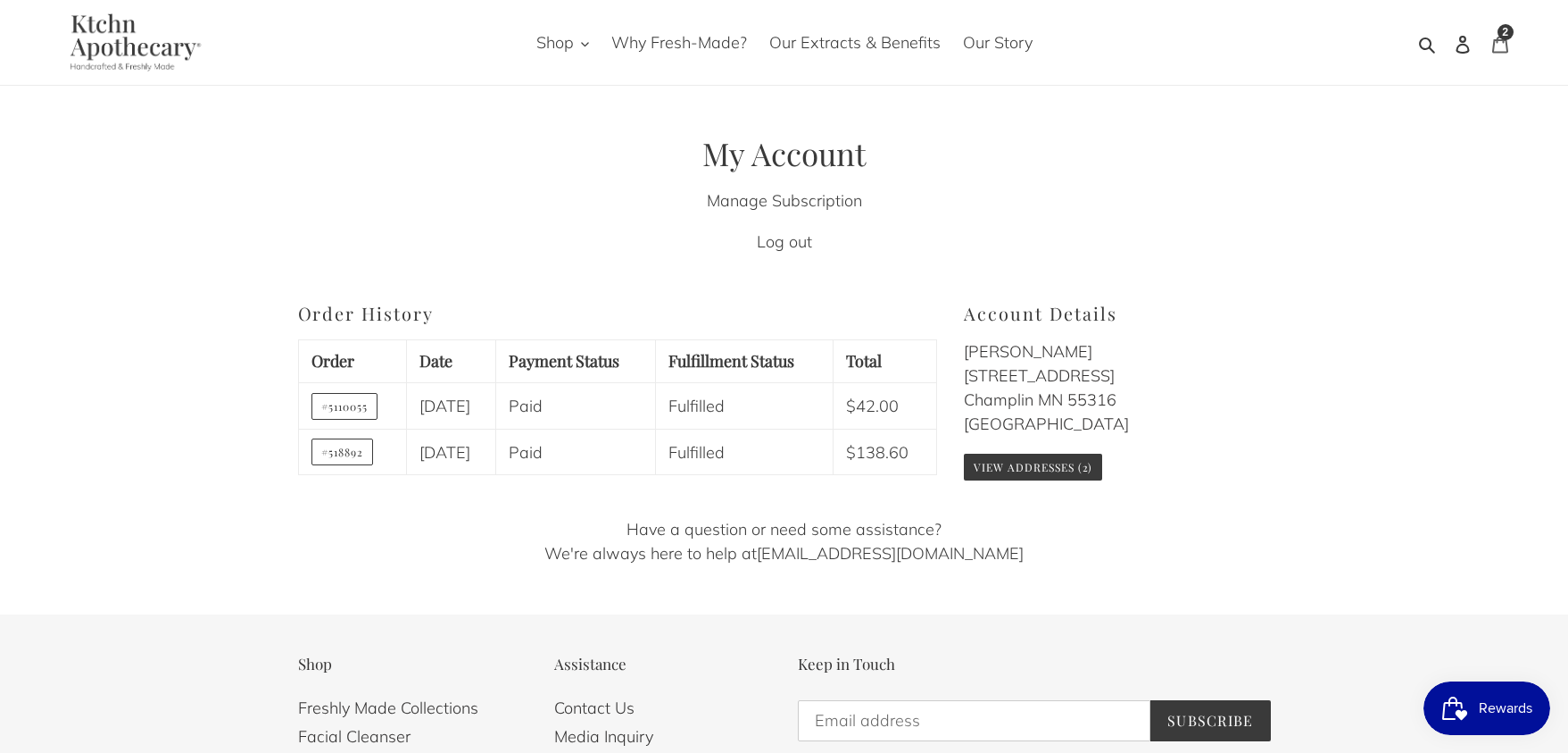
click at [1508, 36] on div "2 items" at bounding box center [1506, 33] width 16 height 16
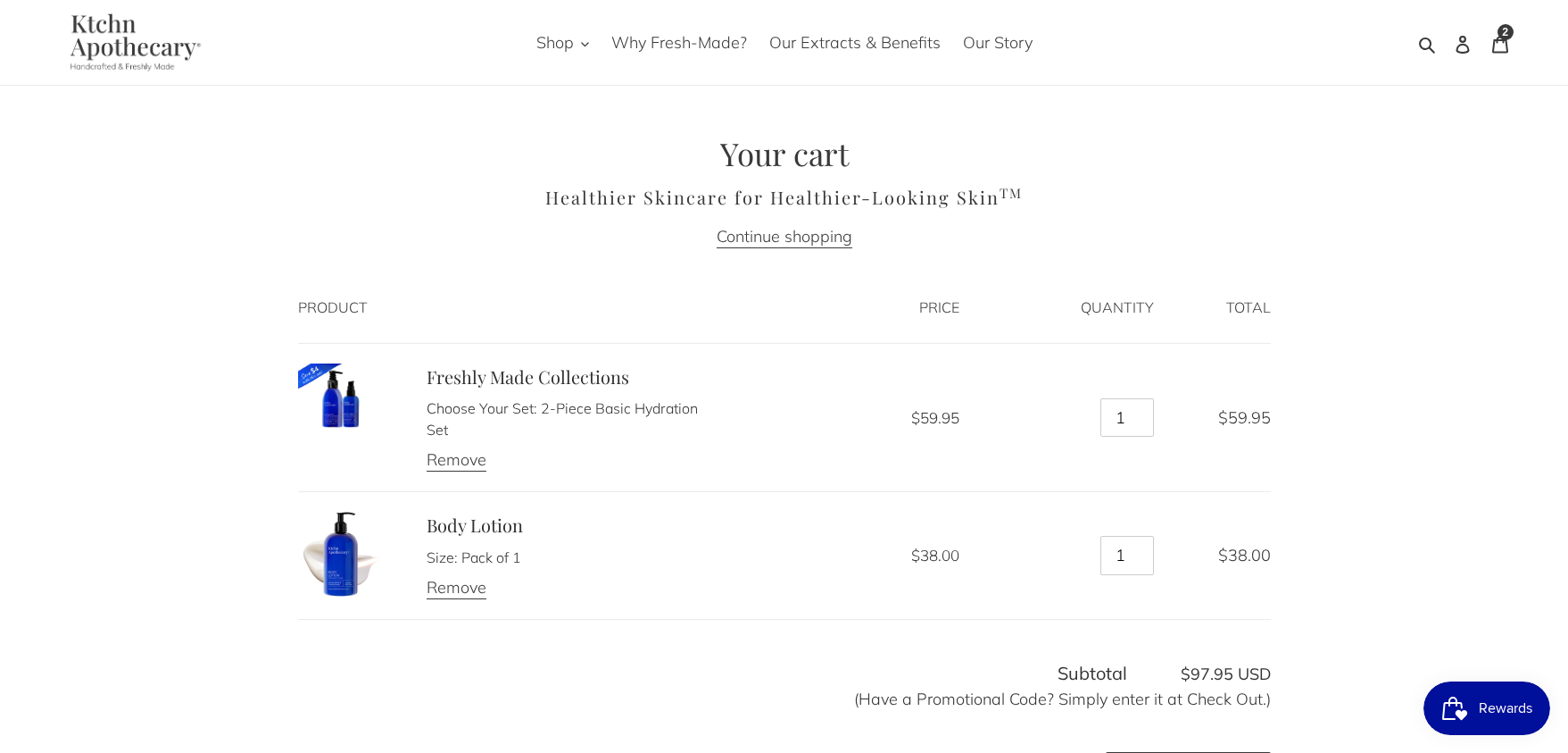
click at [1489, 716] on span "Rewards" at bounding box center [1505, 708] width 54 height 26
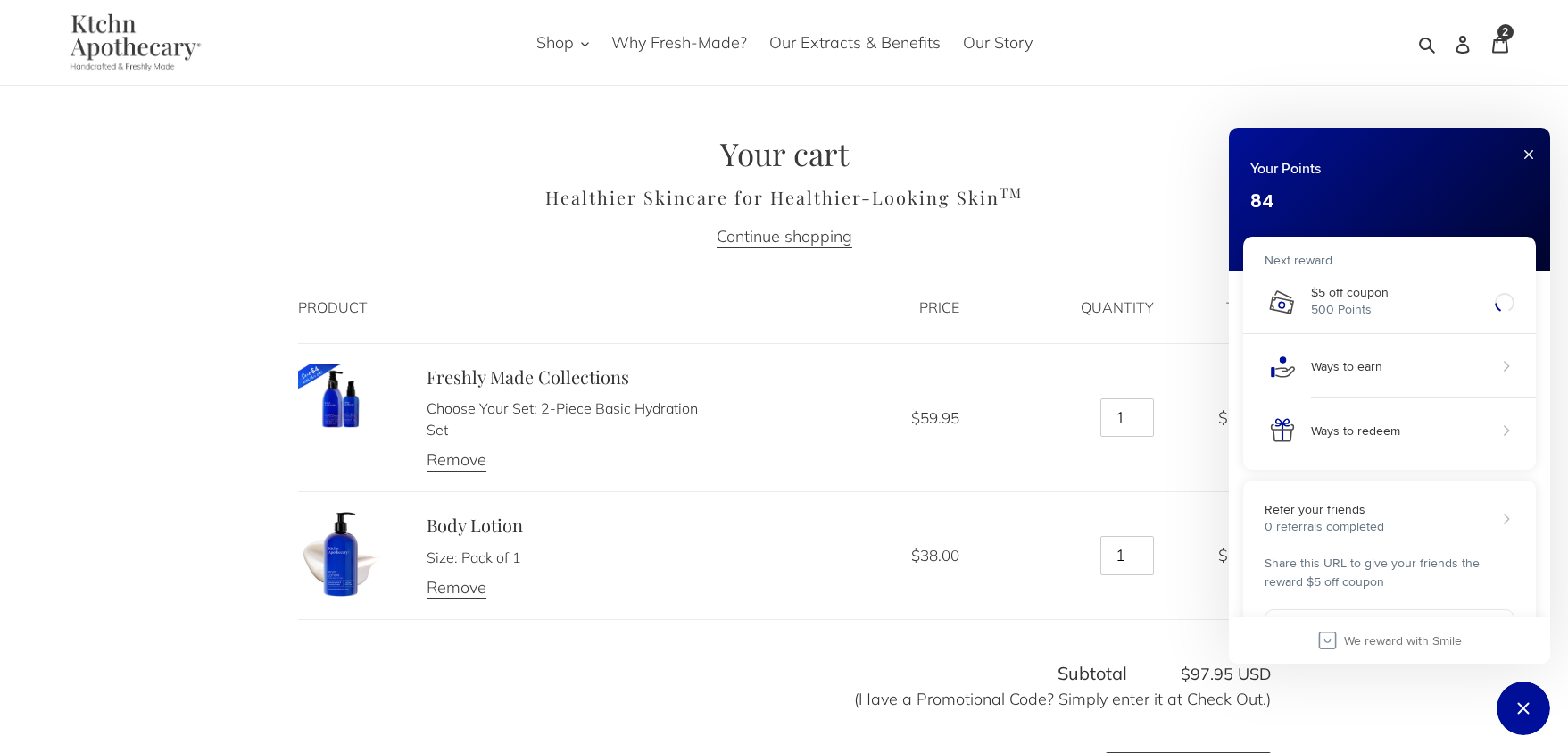
scroll to position [5, 0]
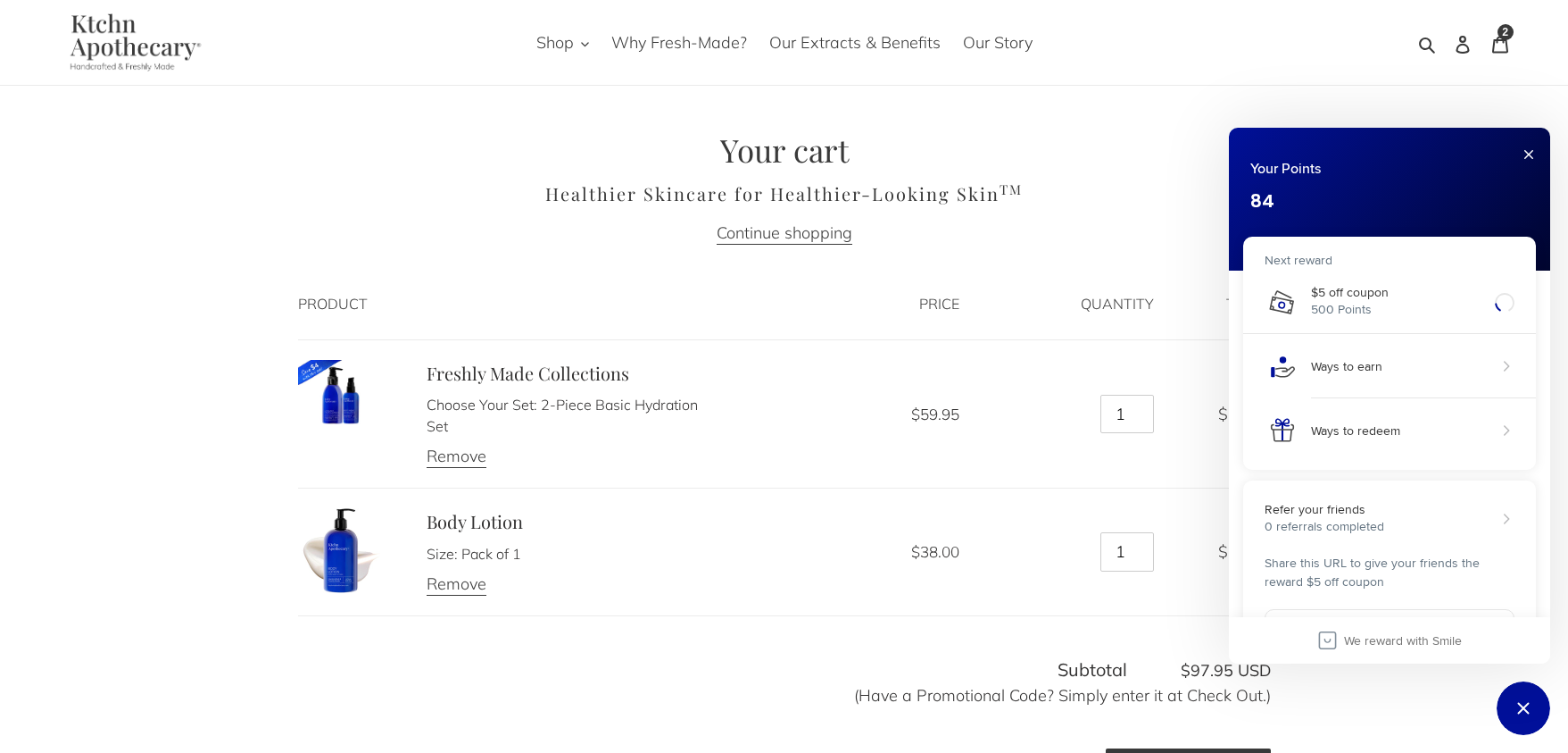
drag, startPoint x: 133, startPoint y: 491, endPoint x: 219, endPoint y: 469, distance: 88.8
click at [132, 491] on div "Your cart Healthier Skincare for Healthier-Looking Skin TM Continue shopping Pr…" at bounding box center [784, 642] width 1568 height 1022
click at [1525, 157] on button "Close" at bounding box center [1528, 154] width 28 height 28
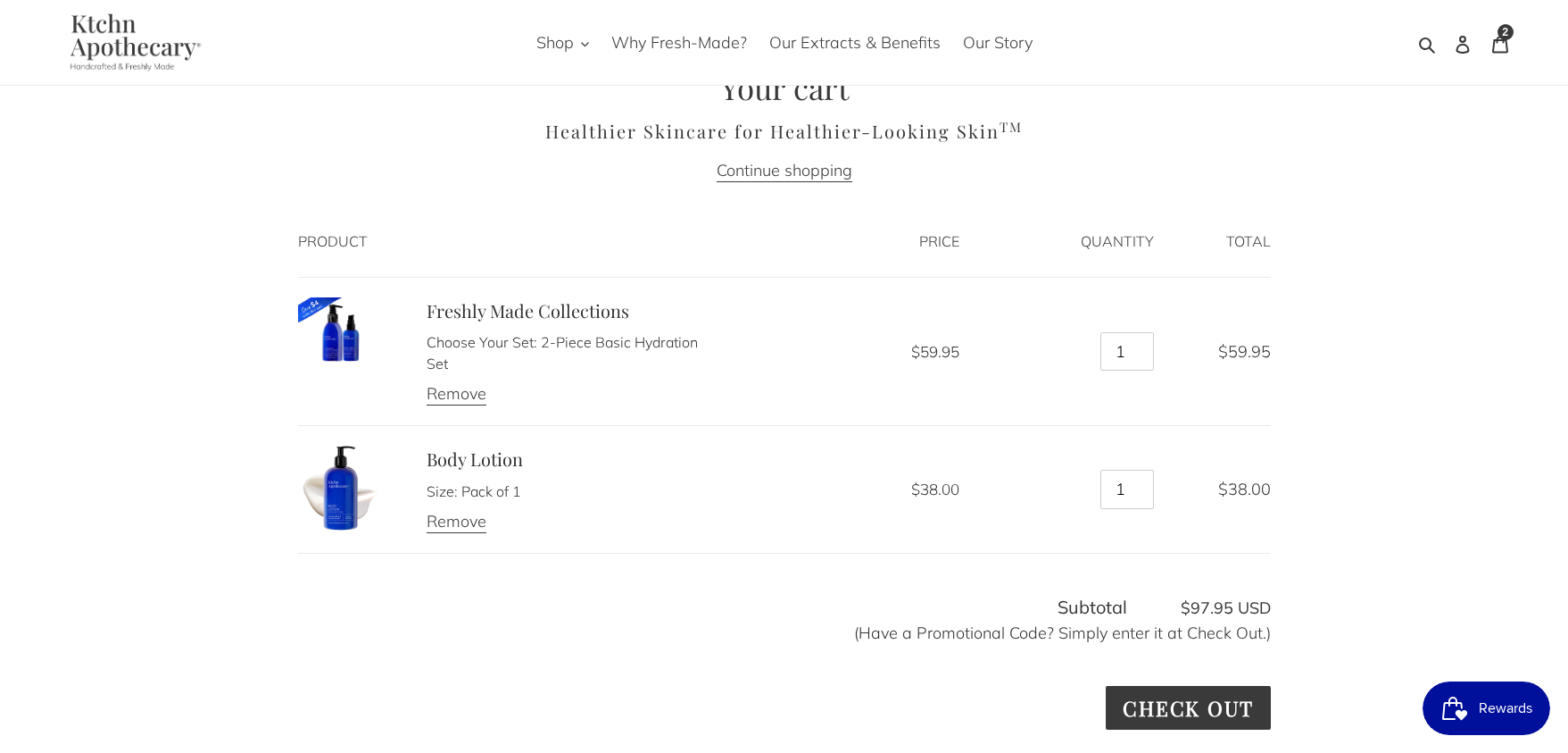
scroll to position [74, 0]
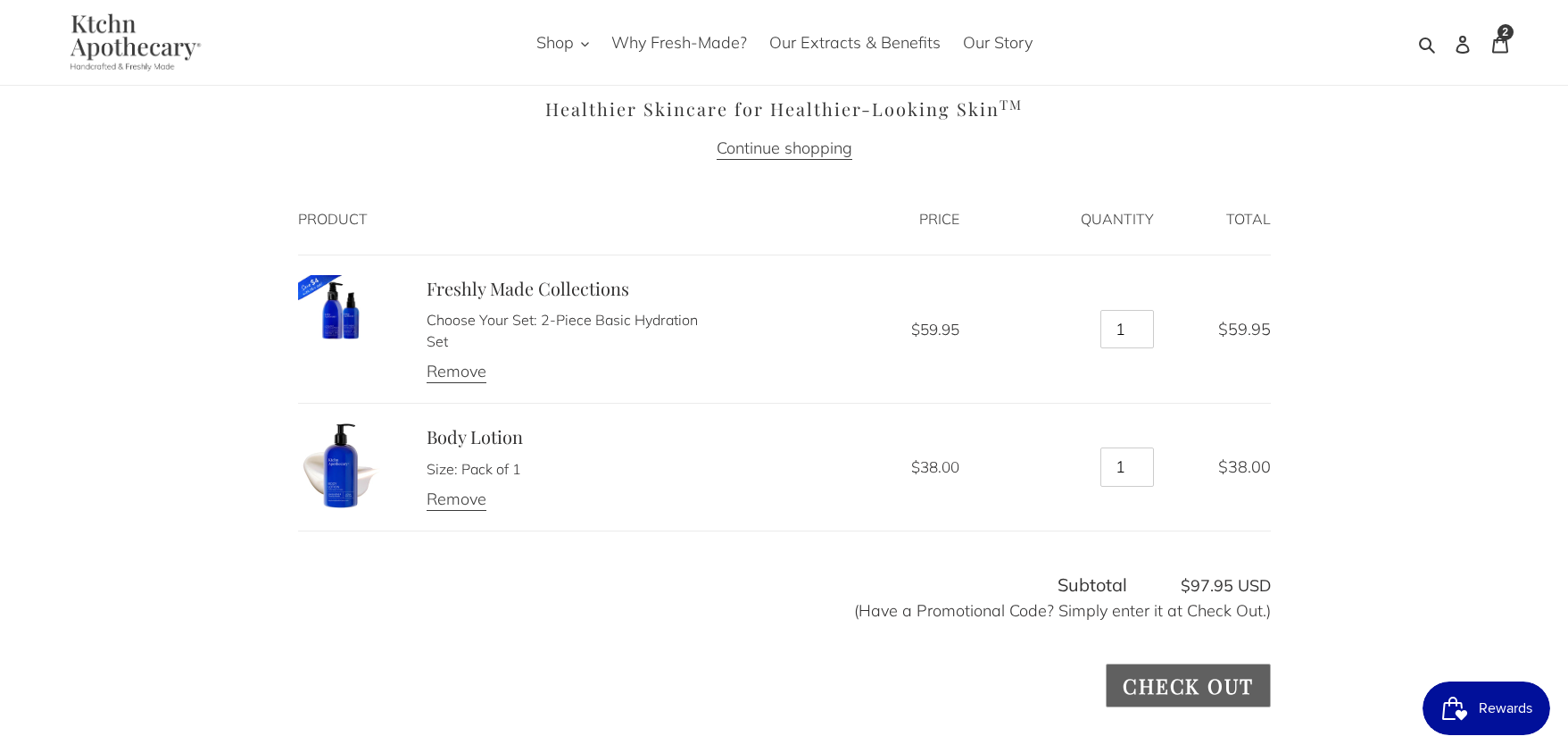
click at [1180, 691] on input "Check out" at bounding box center [1188, 685] width 164 height 44
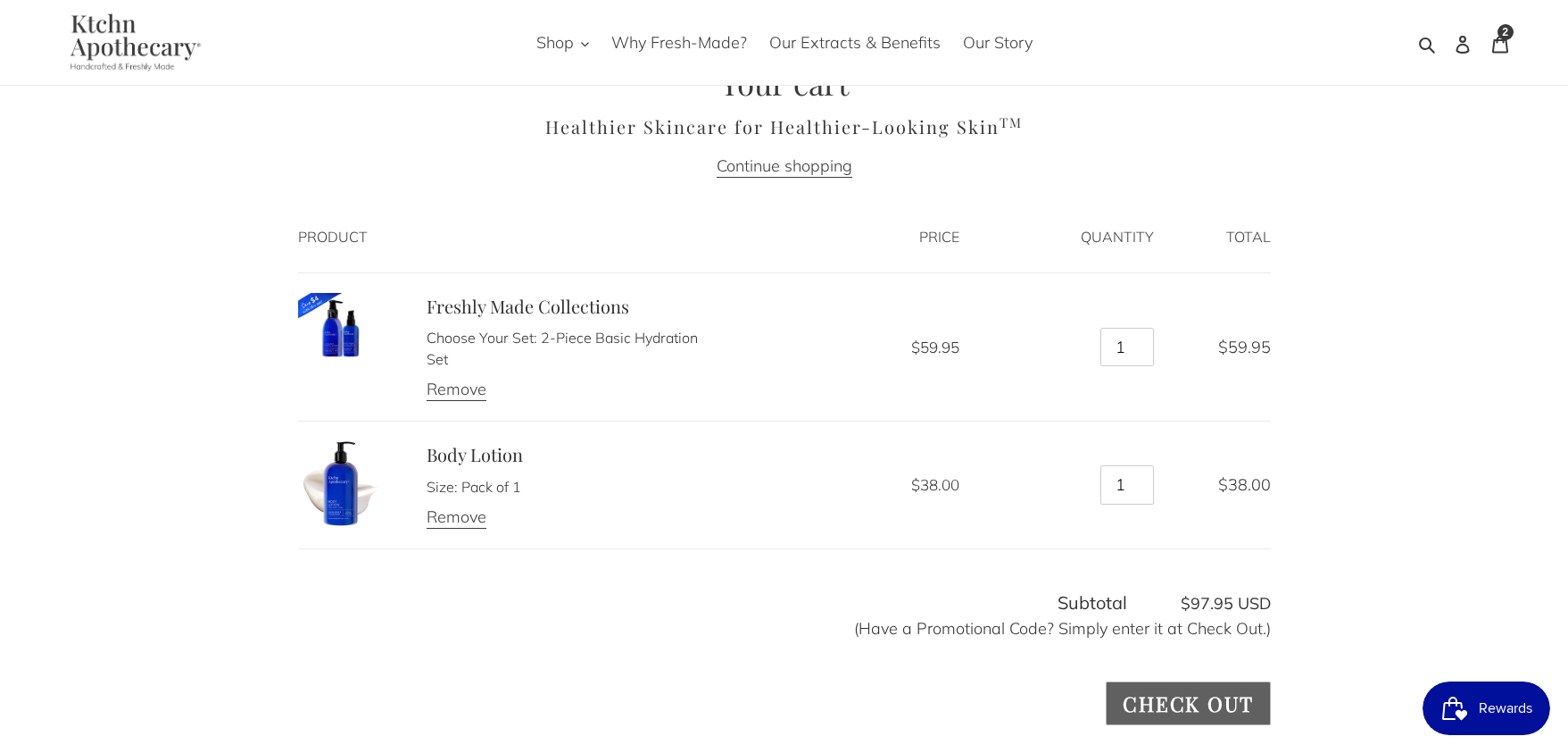
scroll to position [69, 0]
